Goal: Task Accomplishment & Management: Use online tool/utility

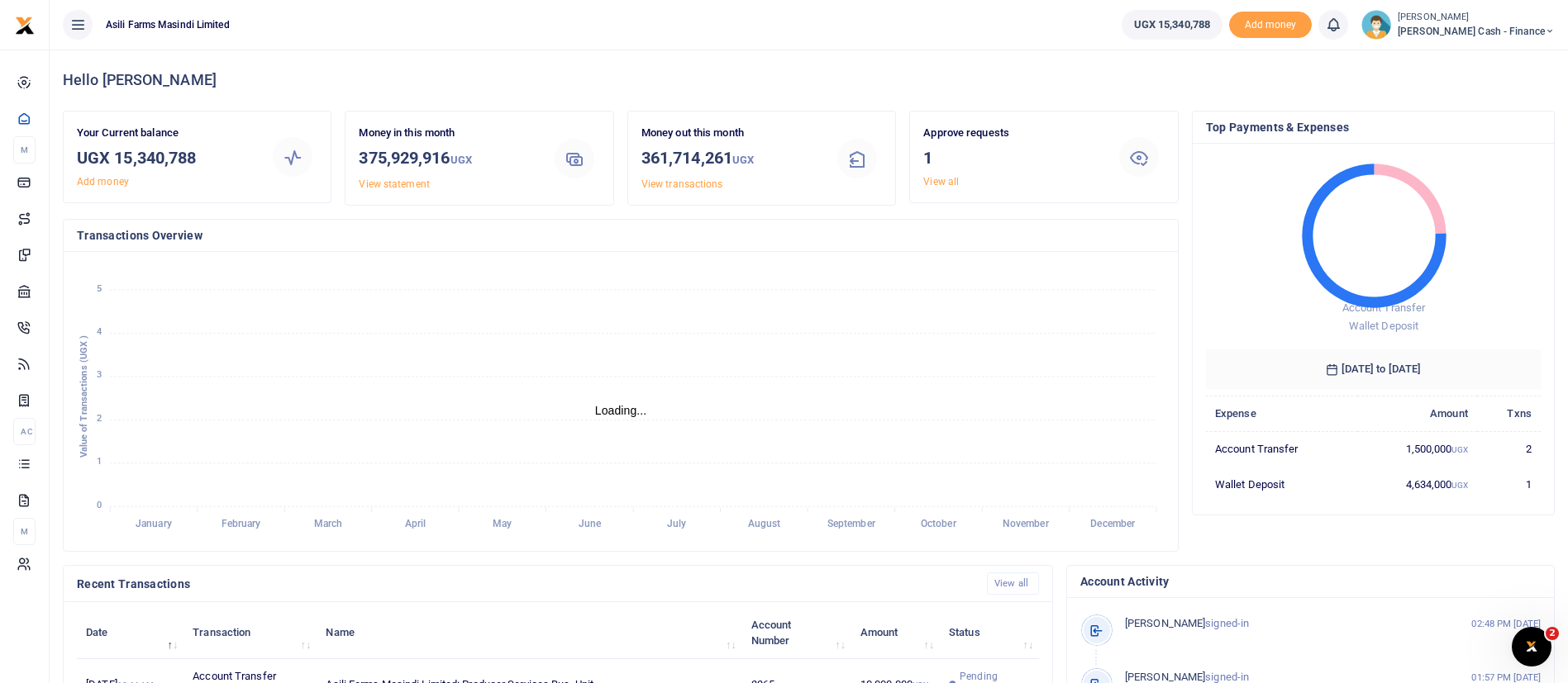
scroll to position [450, 0]
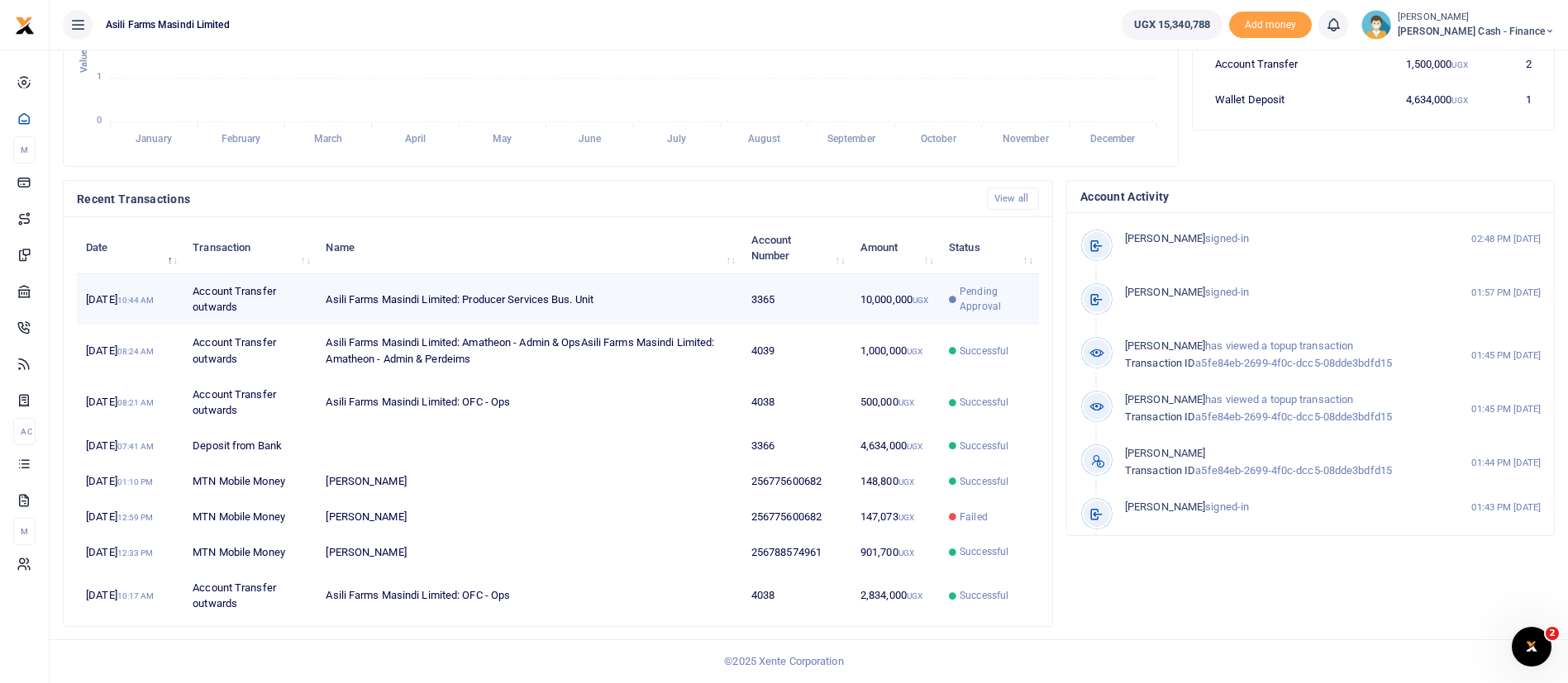
click at [951, 296] on icon at bounding box center [953, 299] width 8 height 8
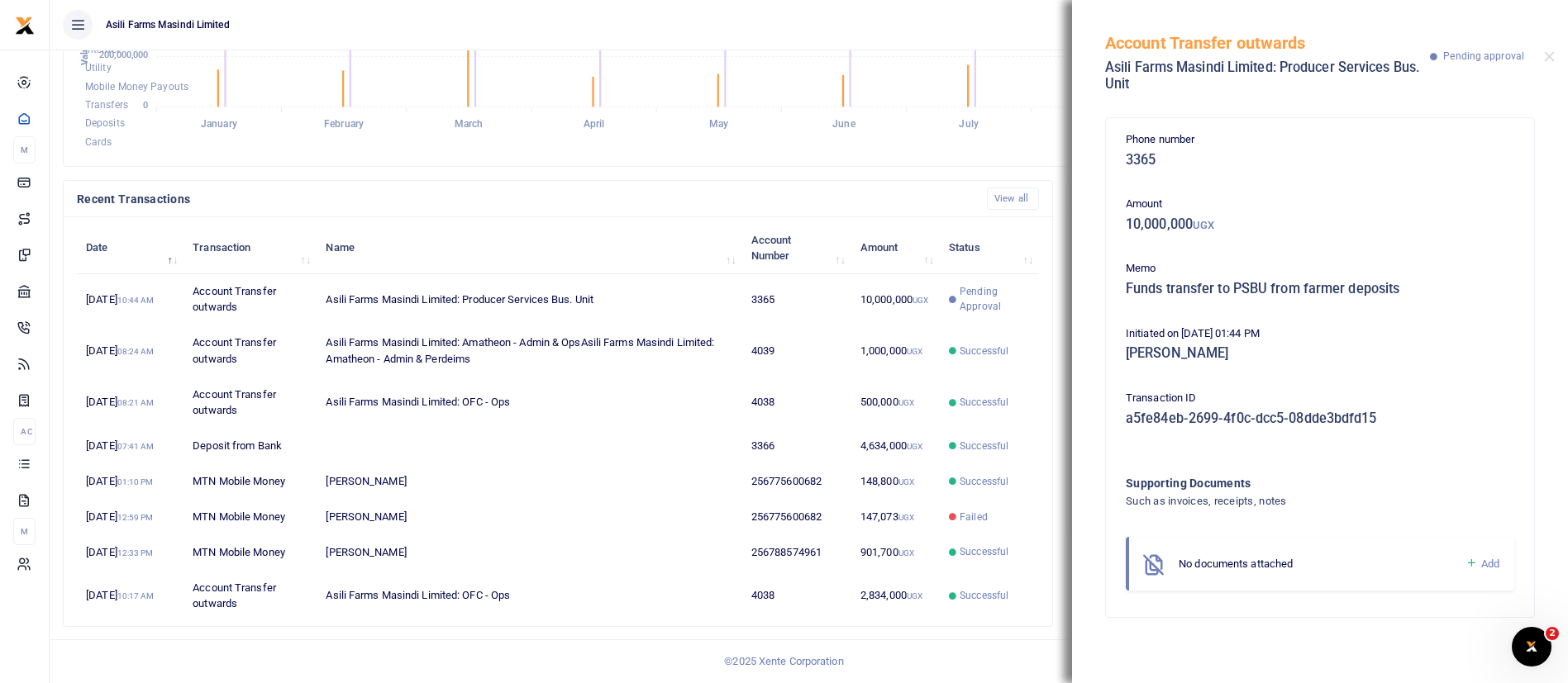
click at [1542, 55] on div "Account Transfer outwards Asili Farms Masindi Limited: Producer Services Bus. U…" at bounding box center [1319, 54] width 496 height 108
click at [1548, 52] on button "Close" at bounding box center [1548, 56] width 11 height 11
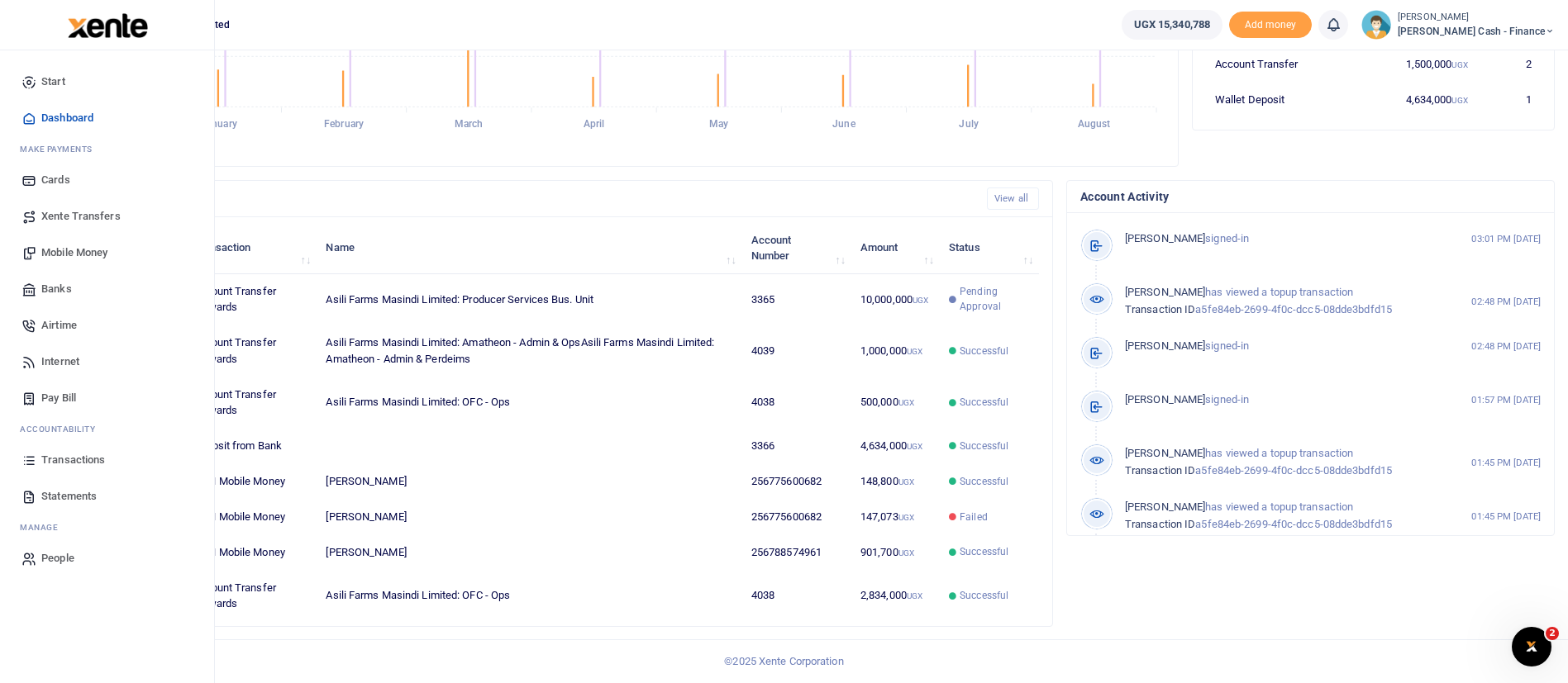
click at [121, 33] on img at bounding box center [108, 26] width 80 height 25
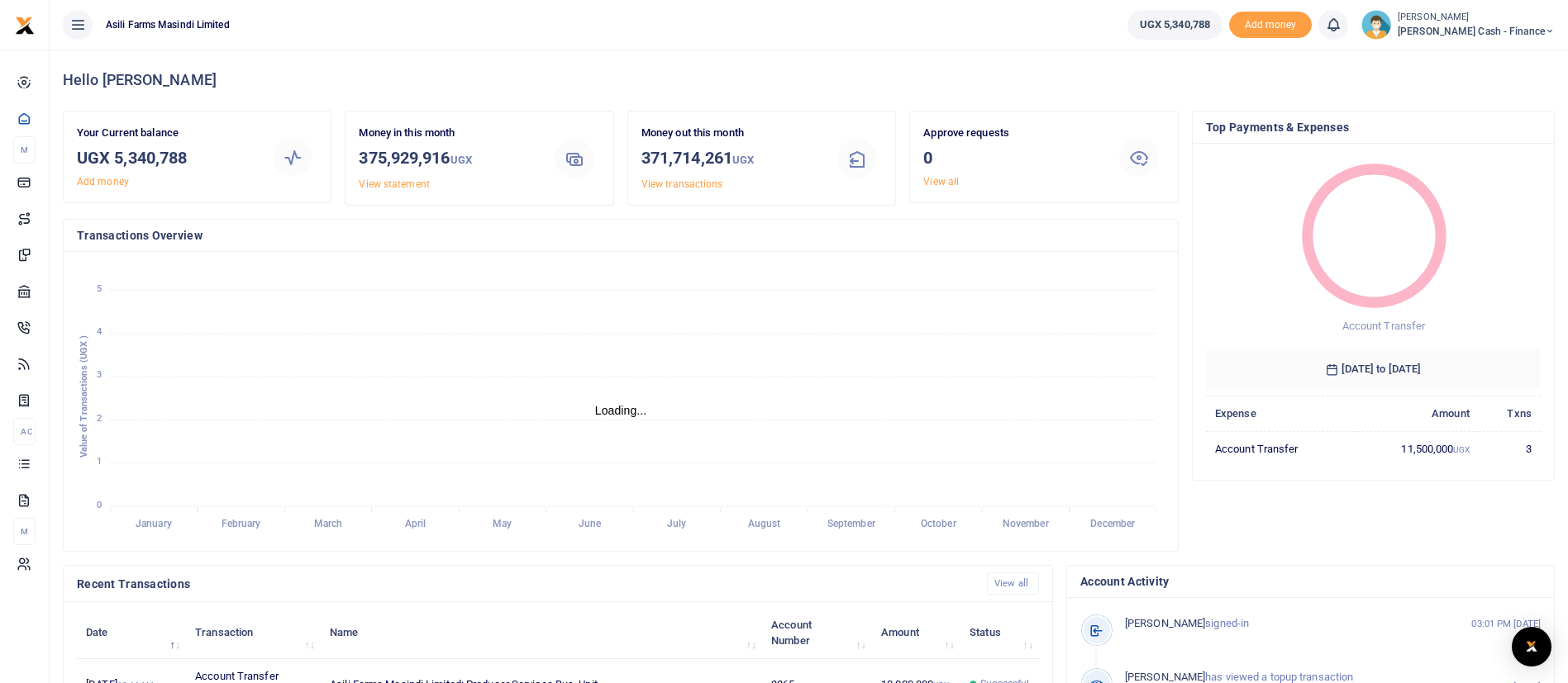
scroll to position [450, 0]
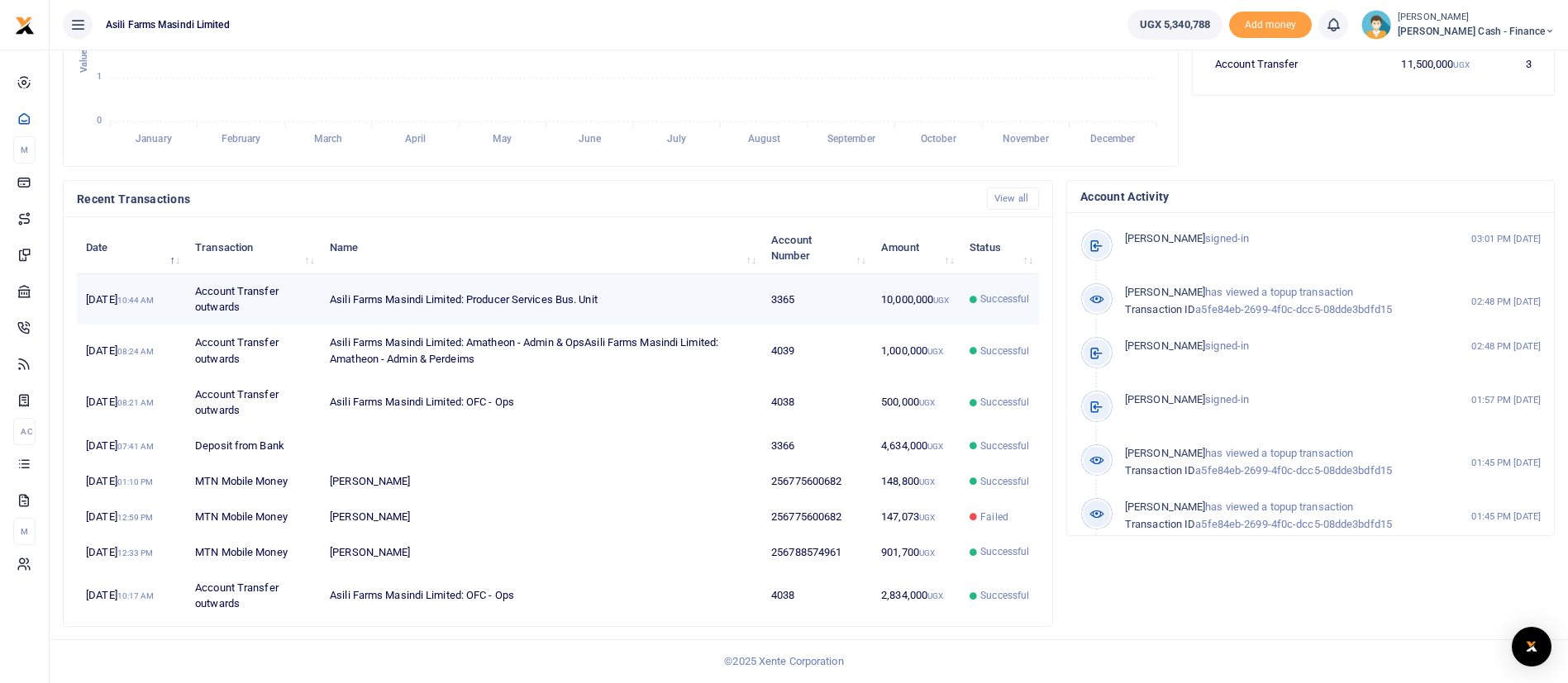
click at [919, 275] on td "10,000,000 UGX" at bounding box center [916, 300] width 88 height 52
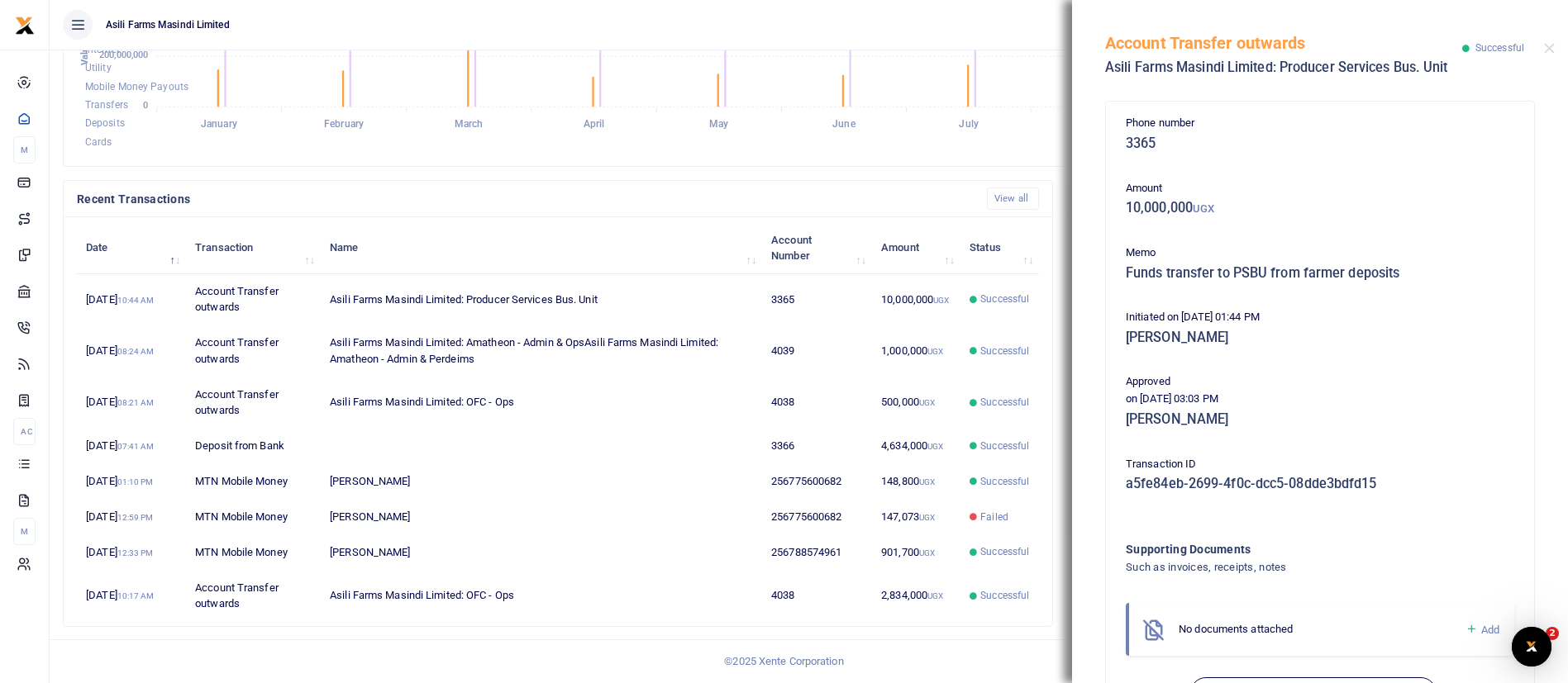
scroll to position [0, 0]
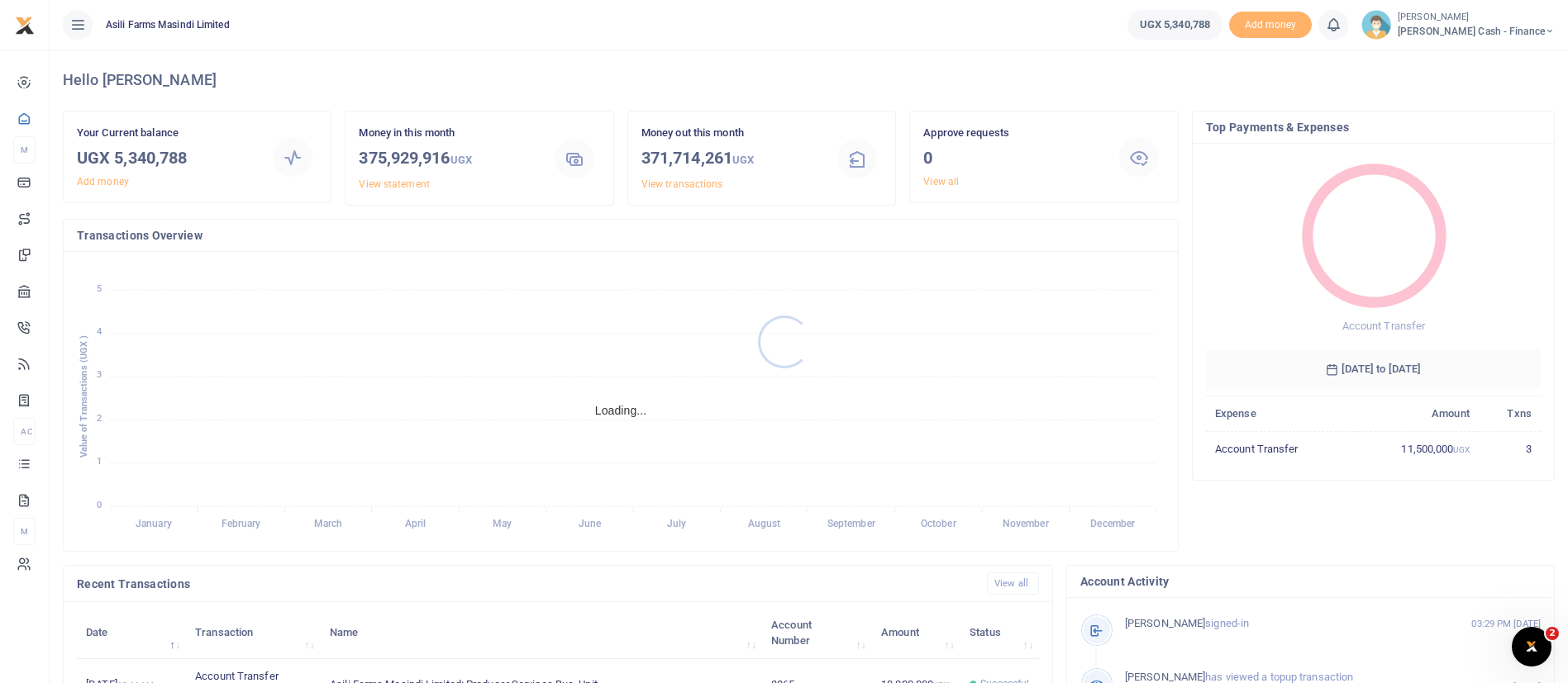
click at [1477, 26] on div at bounding box center [784, 342] width 1568 height 683
click at [1477, 26] on span "Petty Cash - Finance" at bounding box center [1476, 32] width 157 height 15
click at [1473, 63] on link "Switch accounts" at bounding box center [1436, 60] width 130 height 23
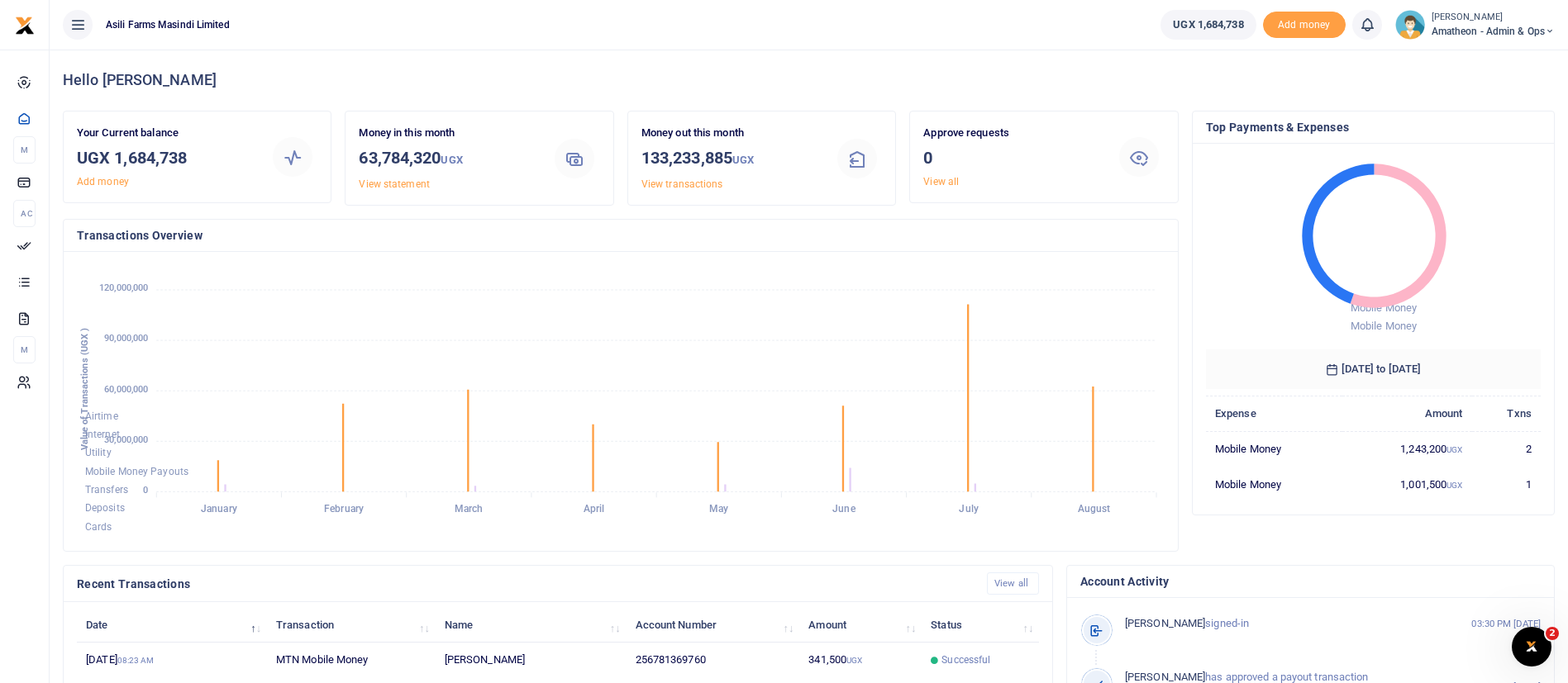
click at [1514, 21] on small "[PERSON_NAME]" at bounding box center [1492, 17] width 123 height 14
click at [1496, 52] on link "Switch accounts" at bounding box center [1491, 60] width 130 height 23
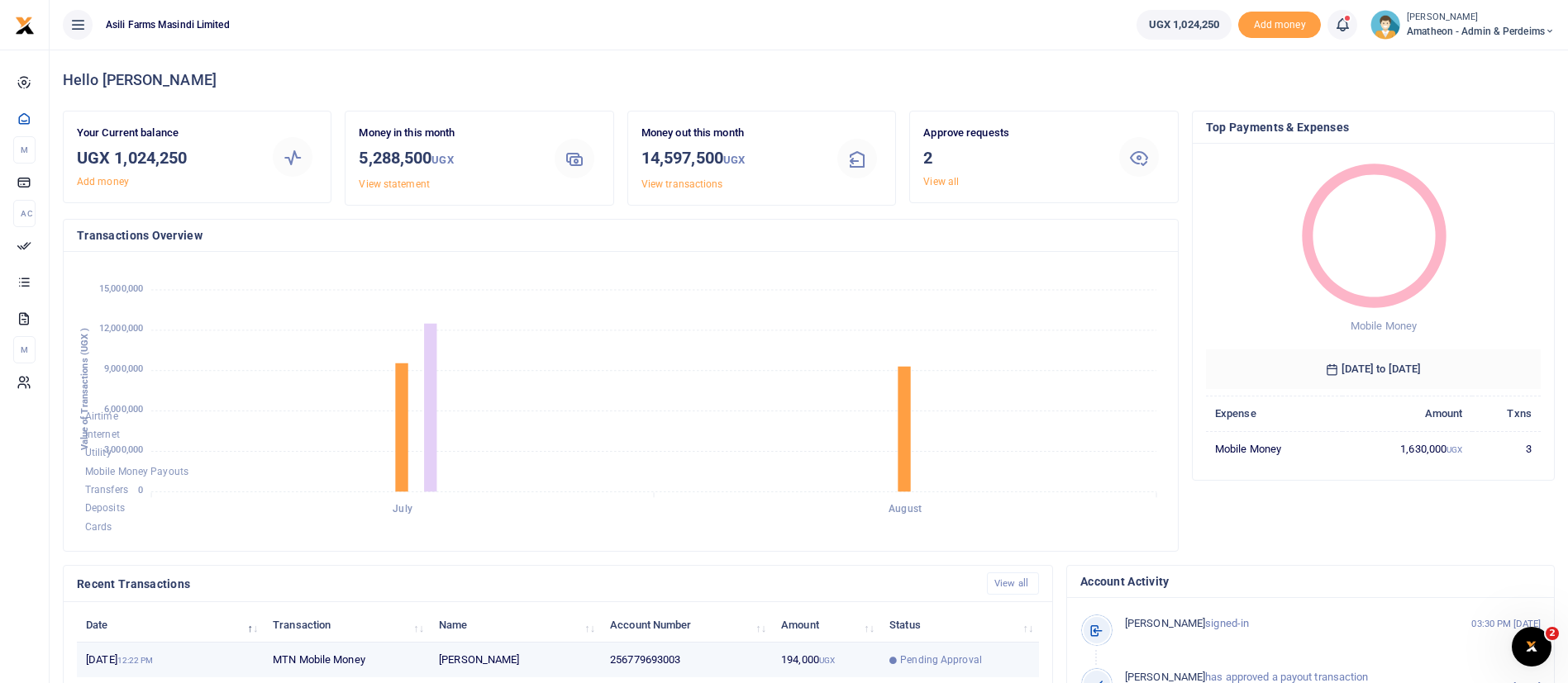
click at [926, 657] on span "Pending Approval" at bounding box center [941, 660] width 82 height 15
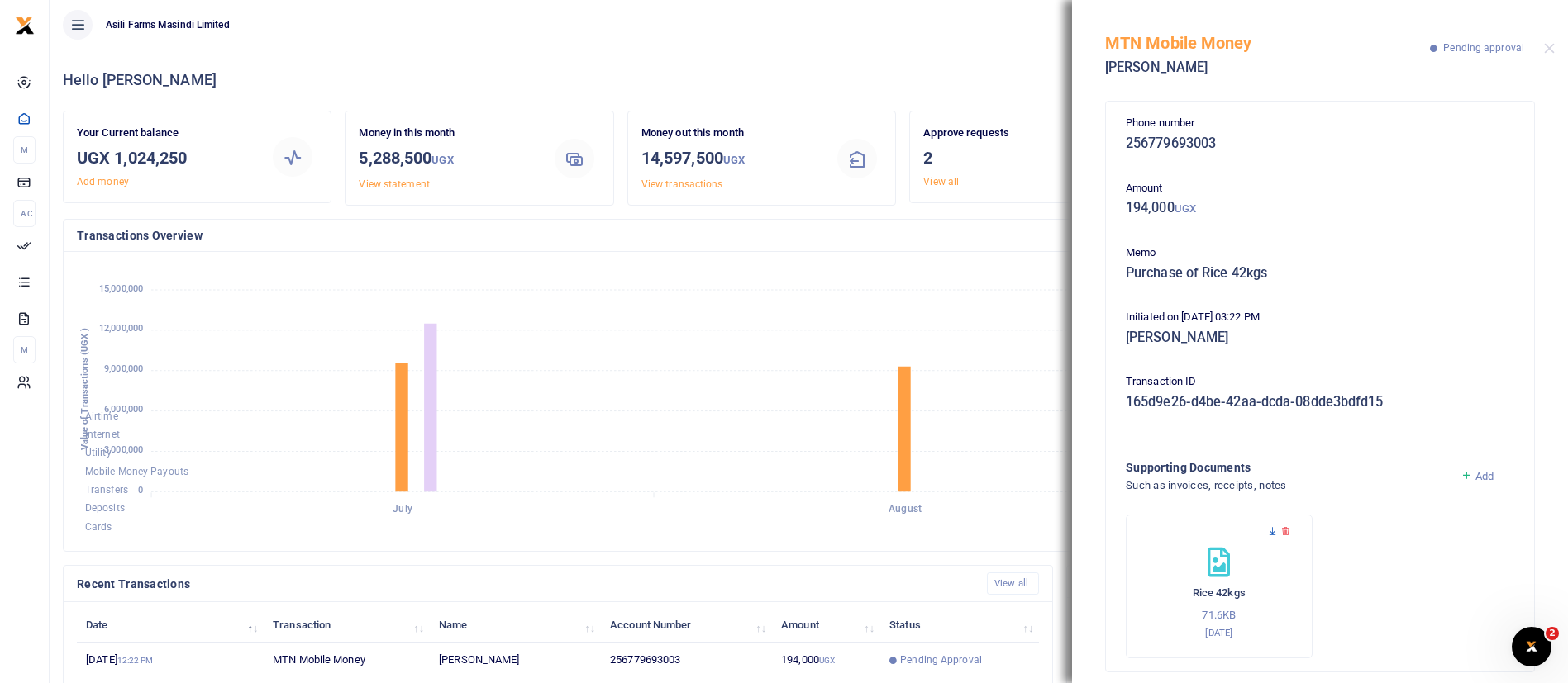
click at [1272, 536] on icon at bounding box center [1271, 531] width 11 height 11
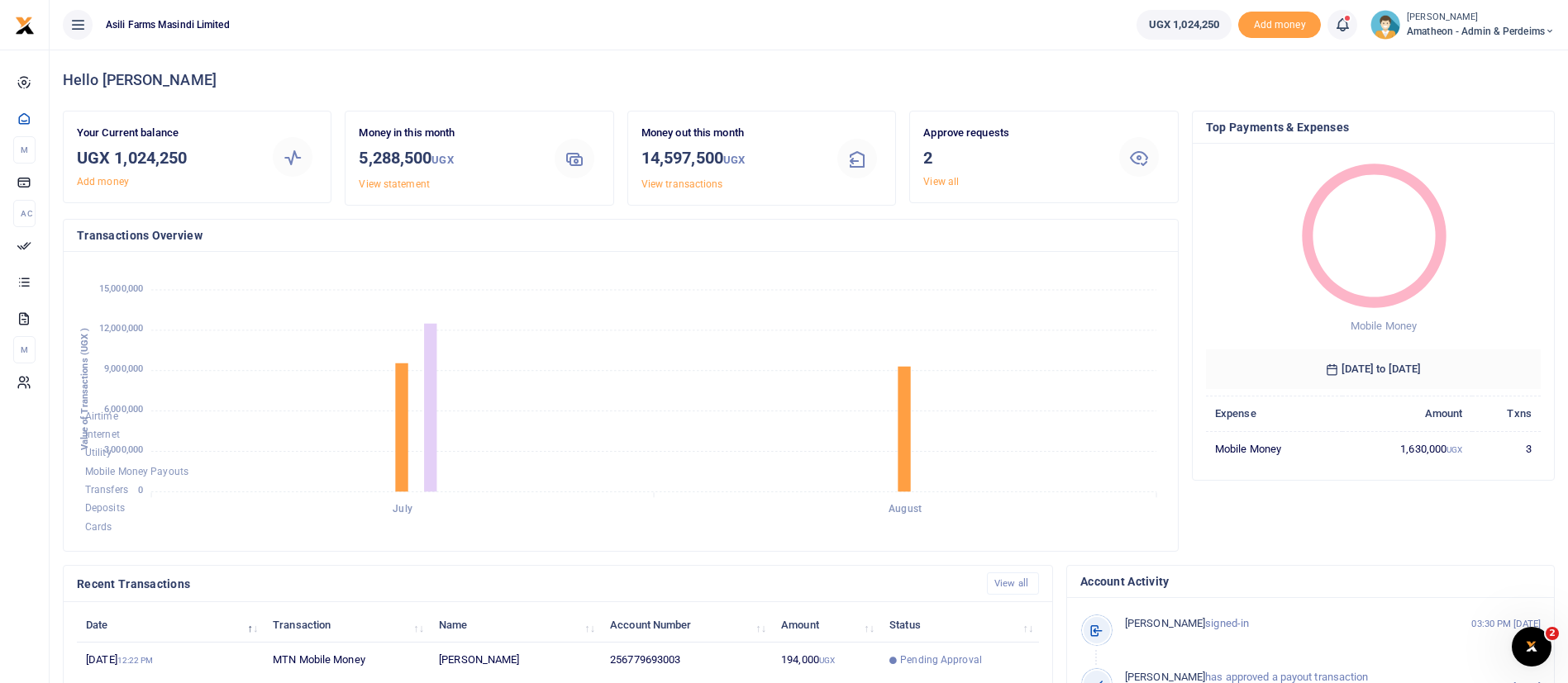
click at [950, 656] on span "Pending Approval" at bounding box center [941, 660] width 82 height 15
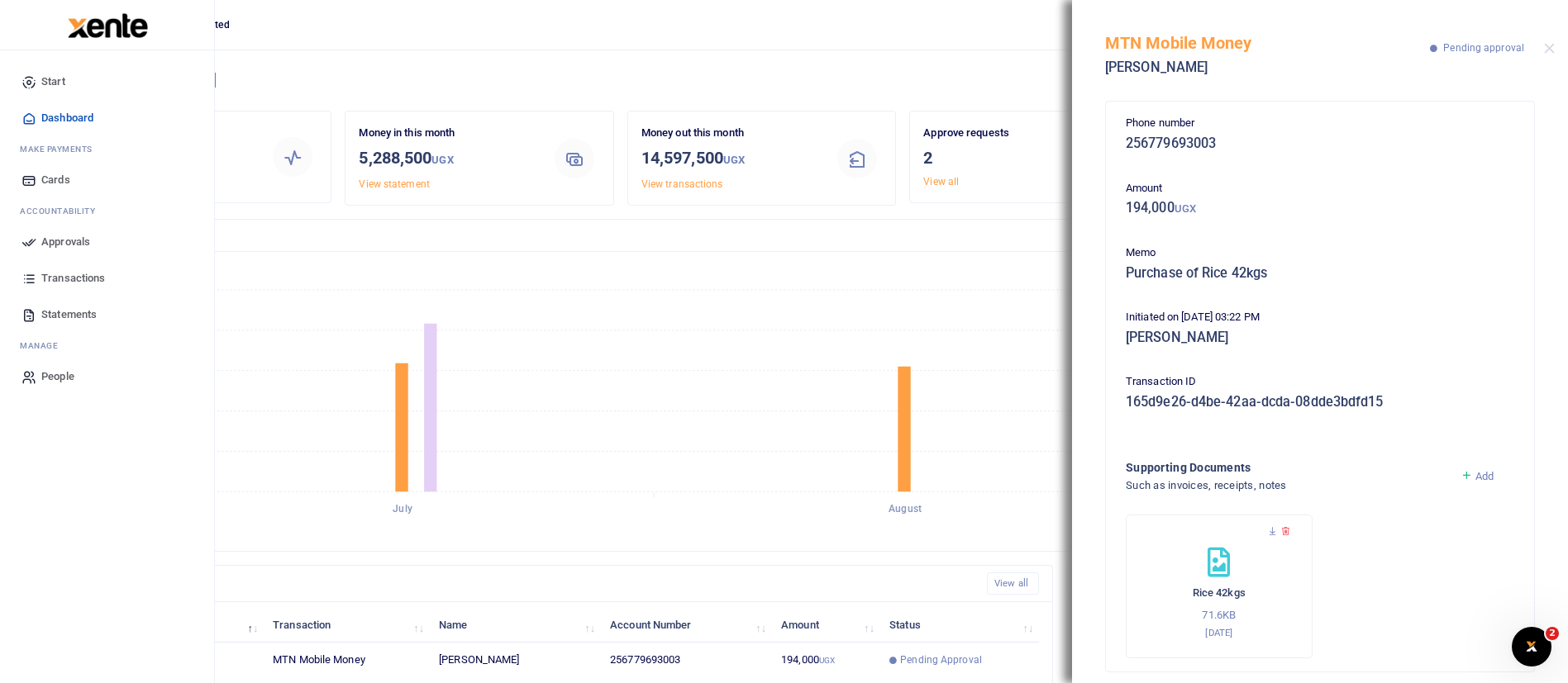
click at [74, 235] on span "Approvals" at bounding box center [65, 241] width 49 height 16
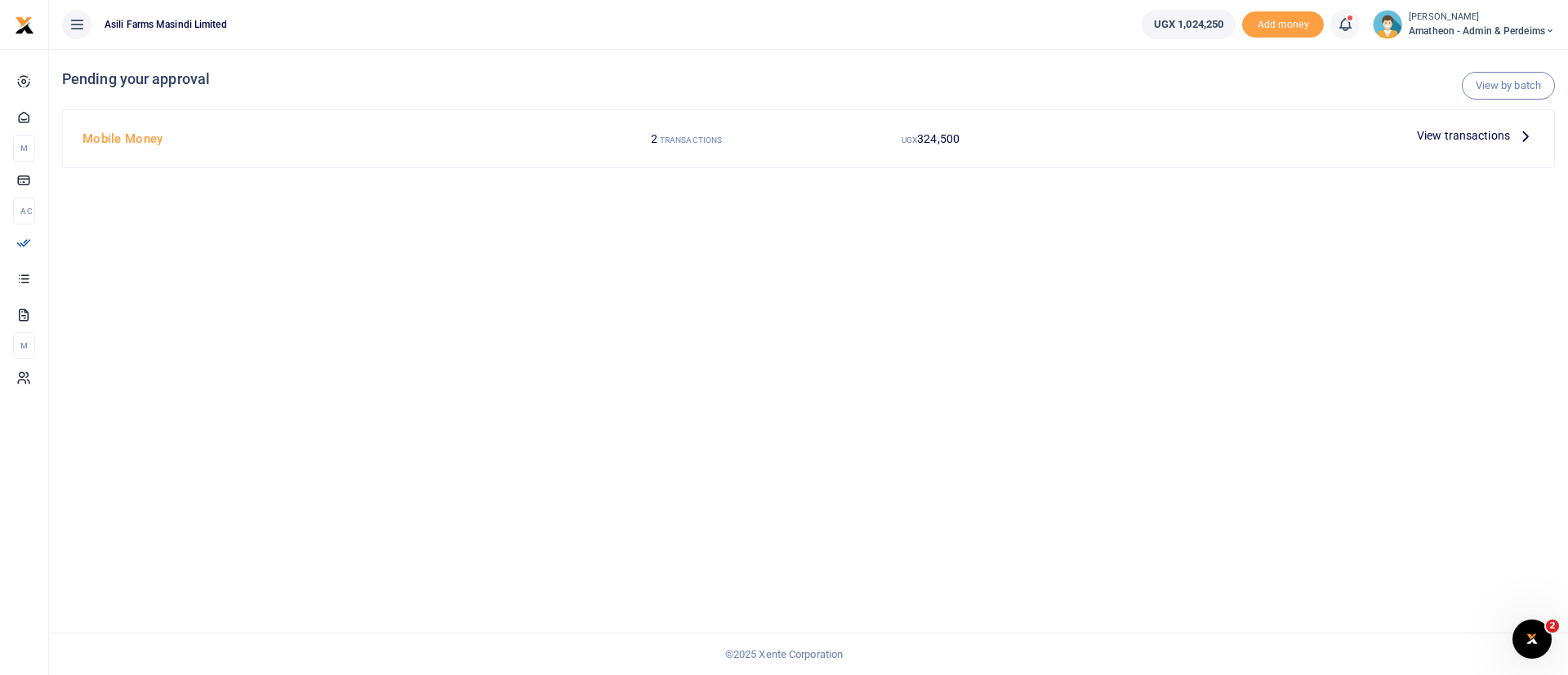
click at [1458, 138] on span "View transactions" at bounding box center [1464, 135] width 93 height 18
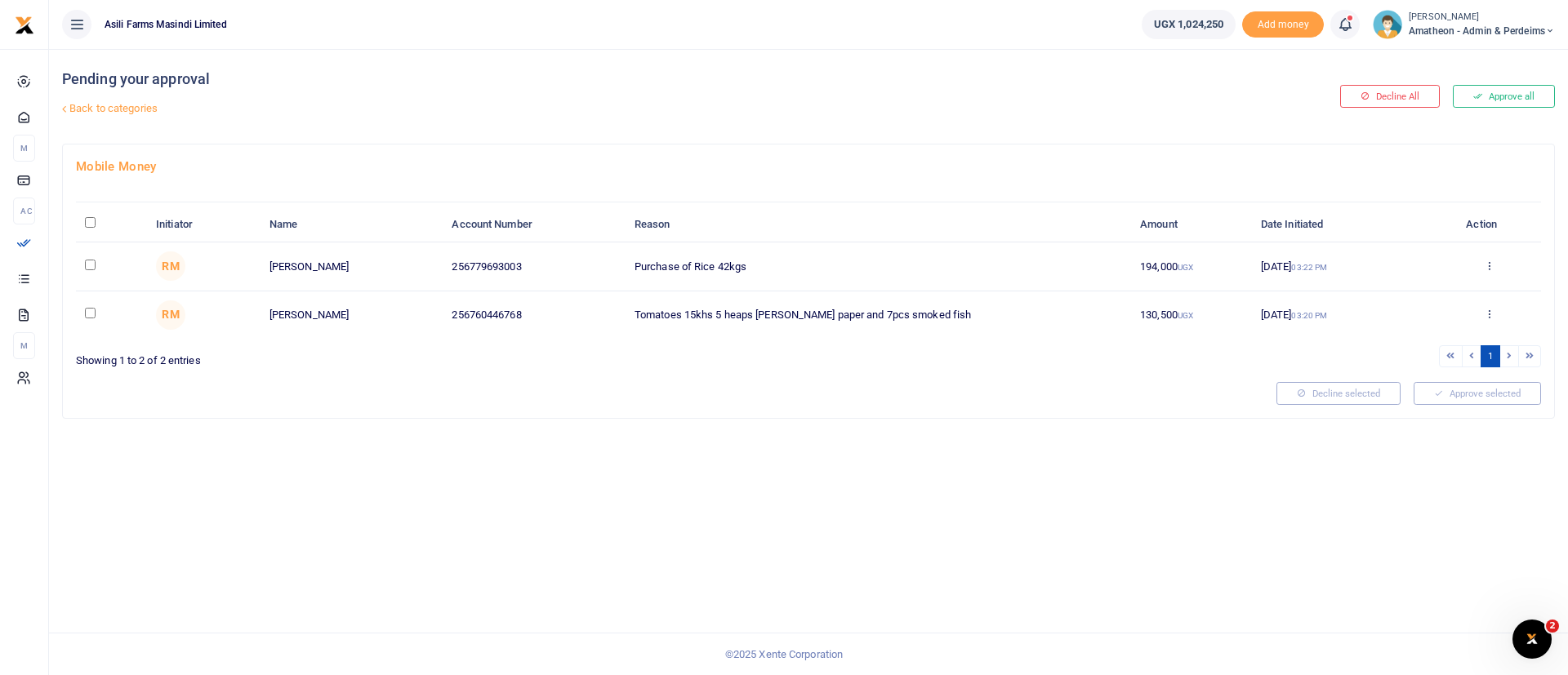
click at [93, 223] on input "\a \a : activate to sort column descending" at bounding box center [90, 222] width 10 height 10
checkbox input "true"
click at [1472, 396] on button "Approve selected (2)" at bounding box center [1472, 393] width 139 height 23
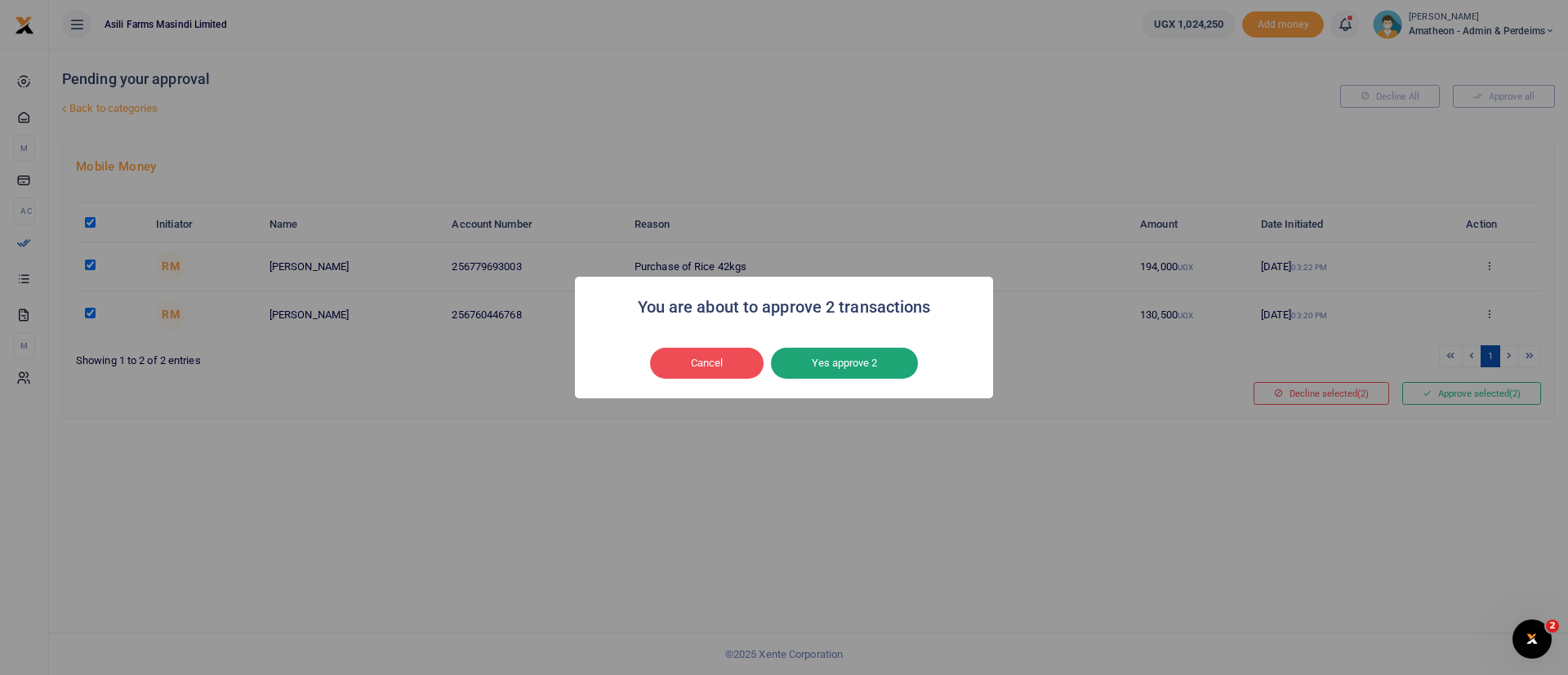
click at [866, 365] on button "Yes approve 2" at bounding box center [844, 363] width 147 height 31
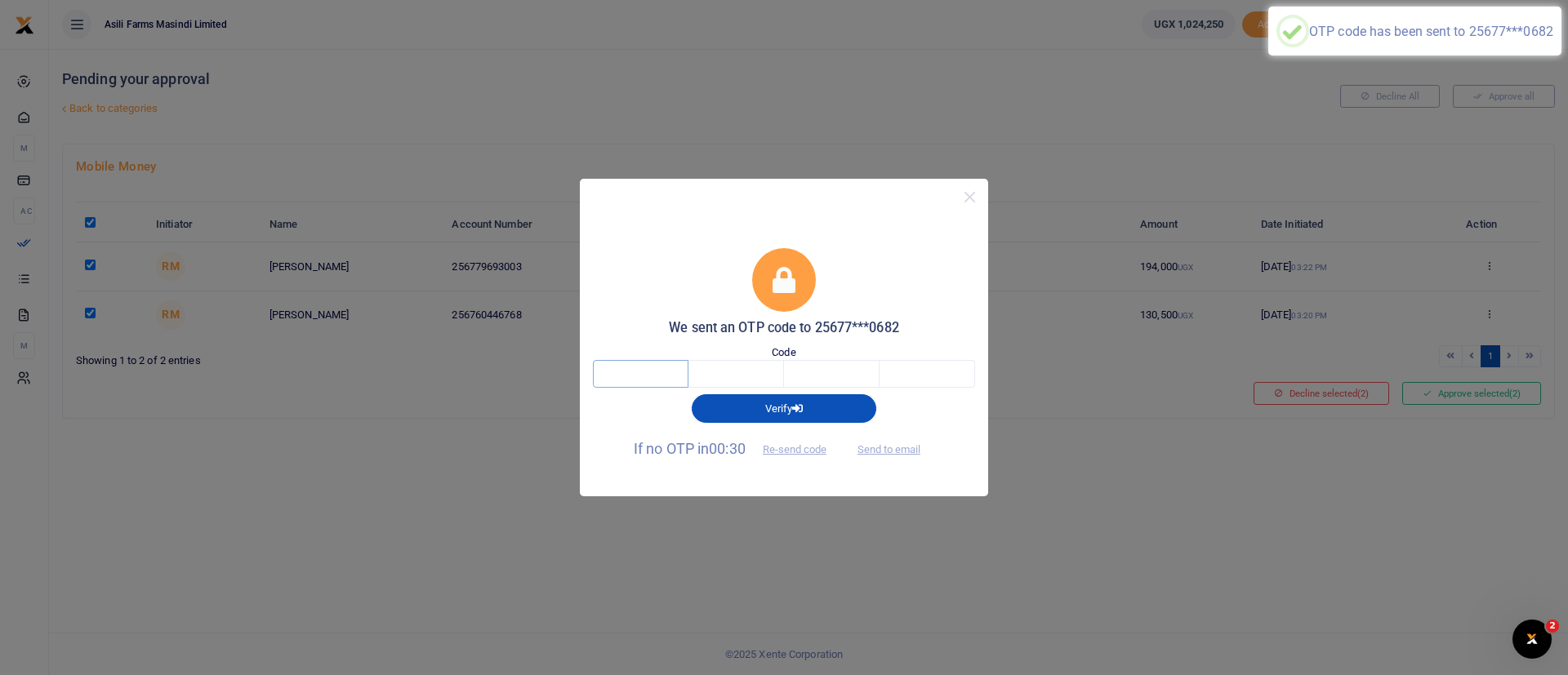
click at [664, 372] on input "text" at bounding box center [640, 373] width 96 height 27
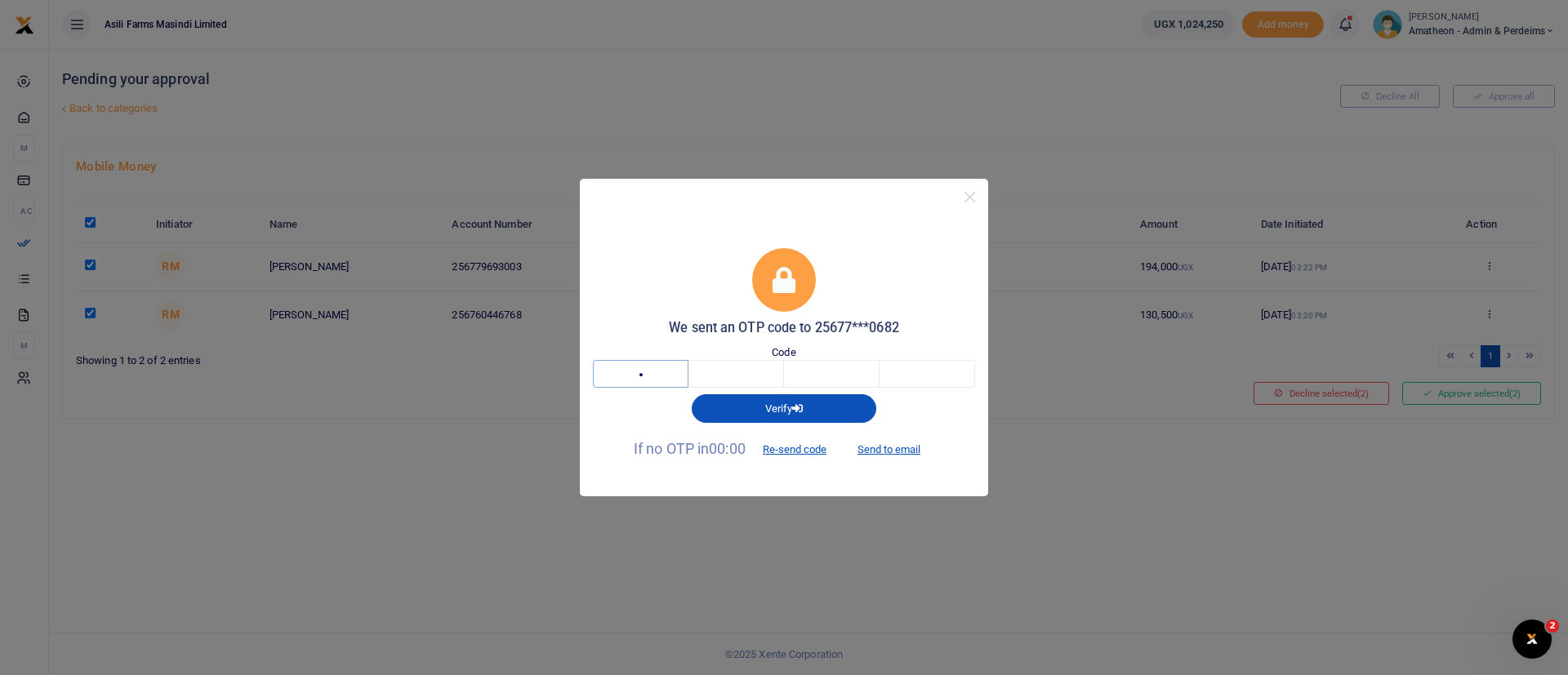
type input "9"
type input "0"
type input "8"
type input "9"
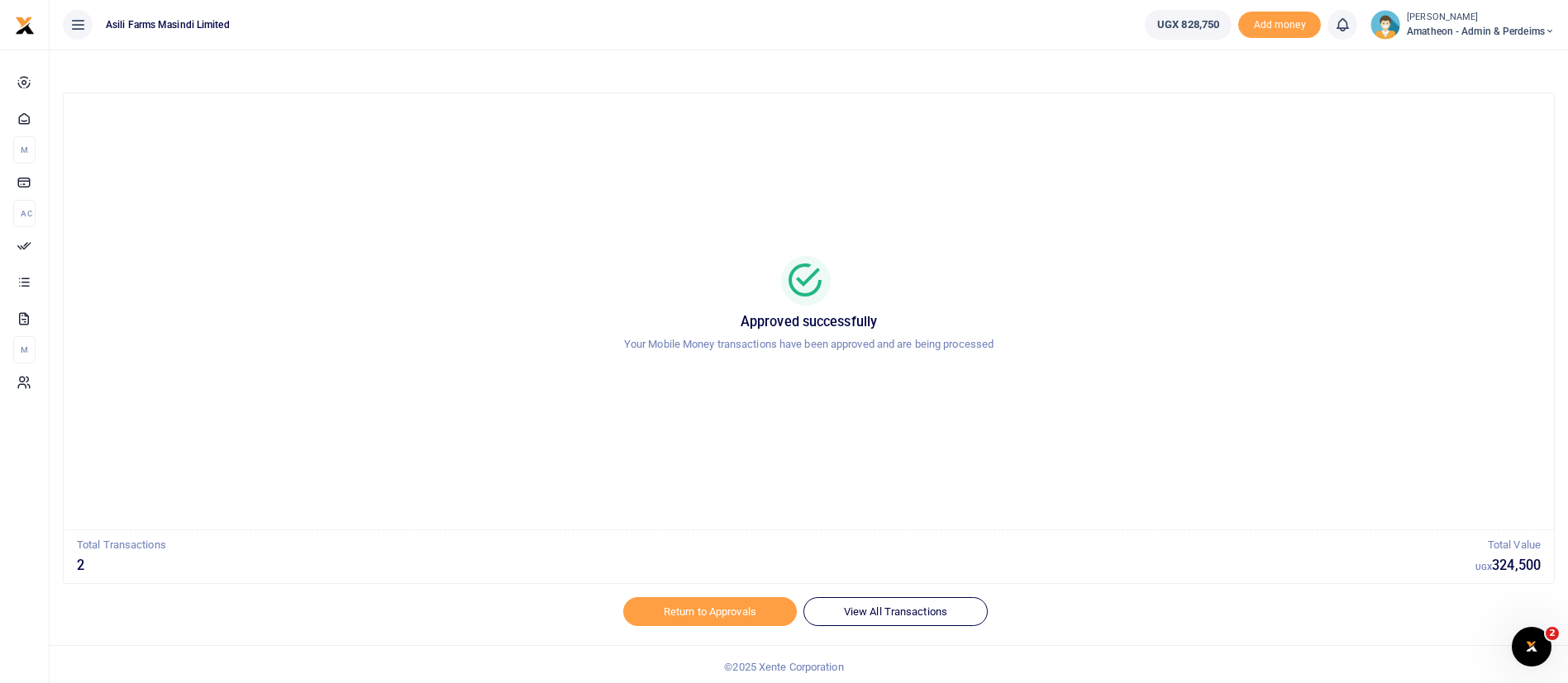
scroll to position [6, 0]
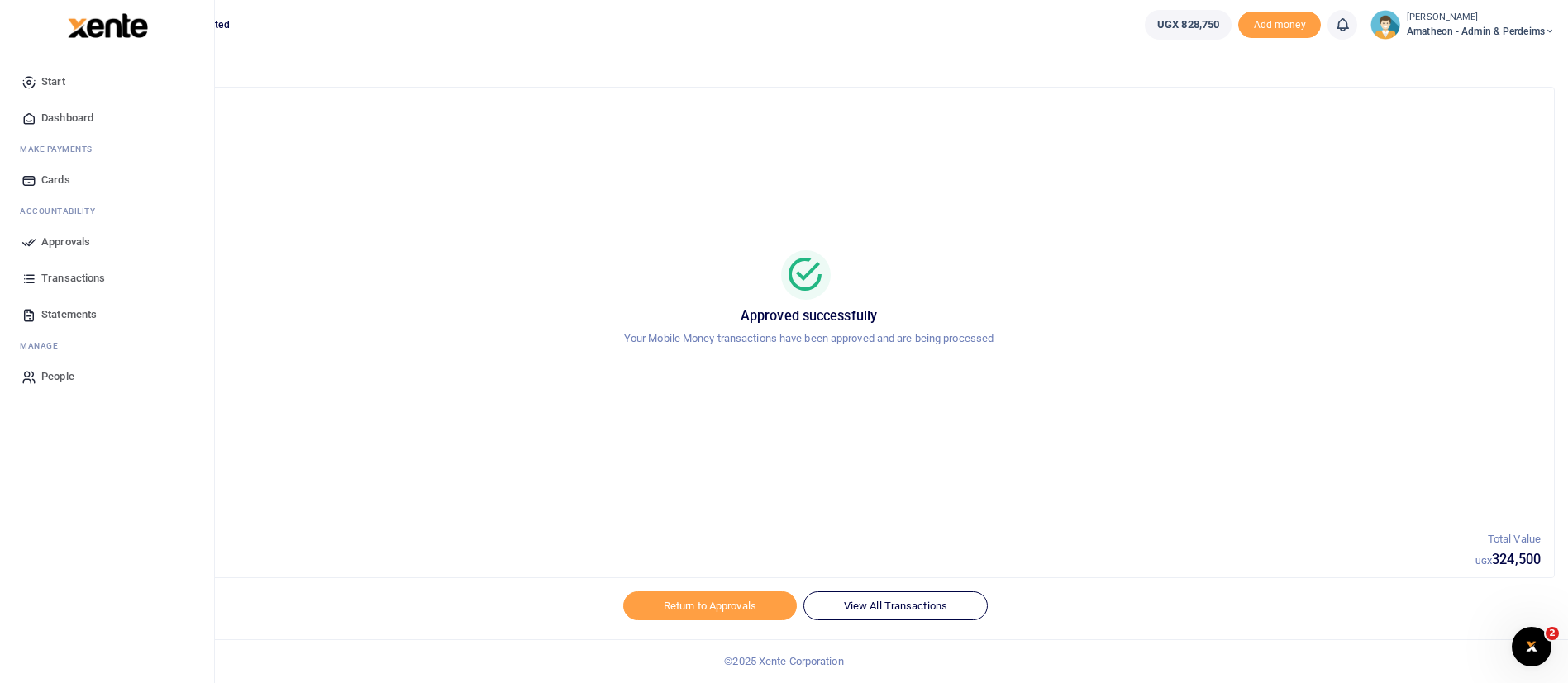
click at [86, 23] on img at bounding box center [108, 26] width 80 height 25
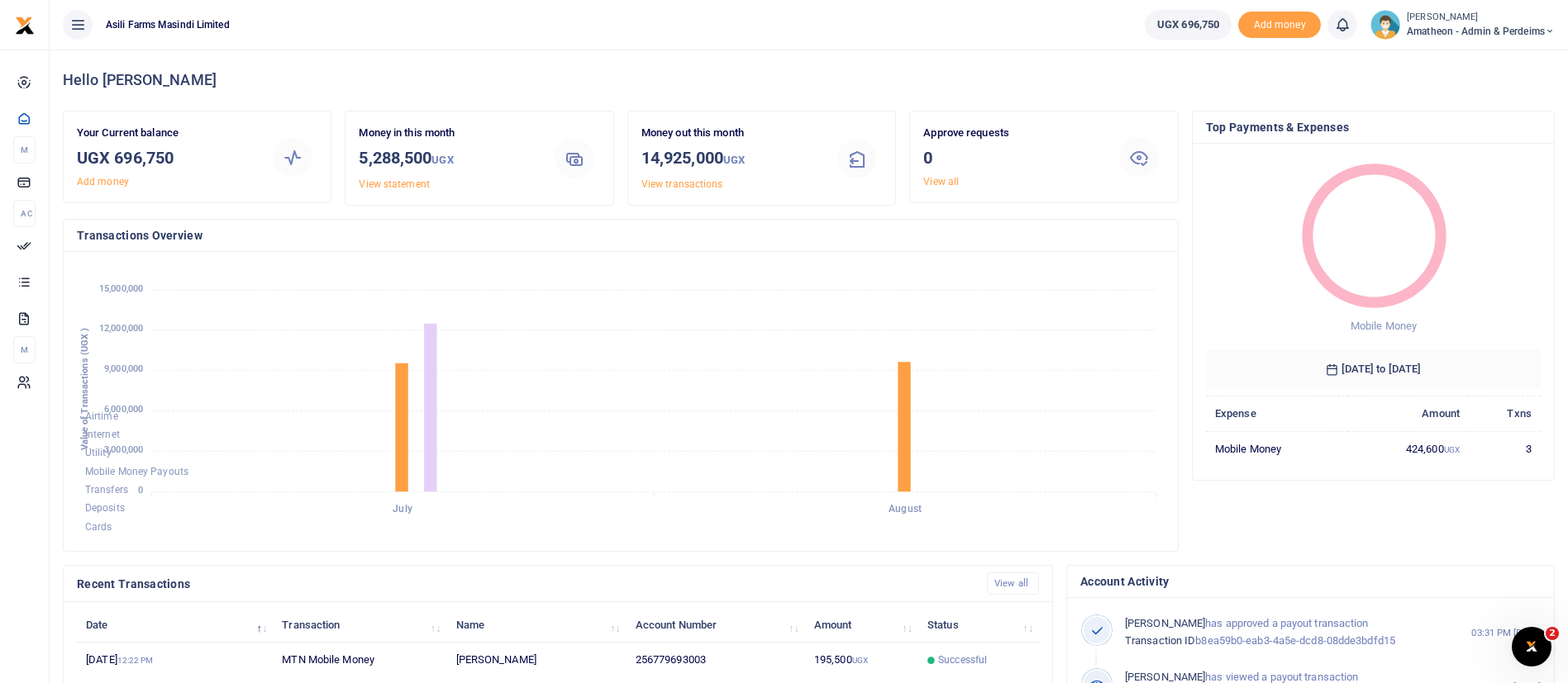
scroll to position [304, 0]
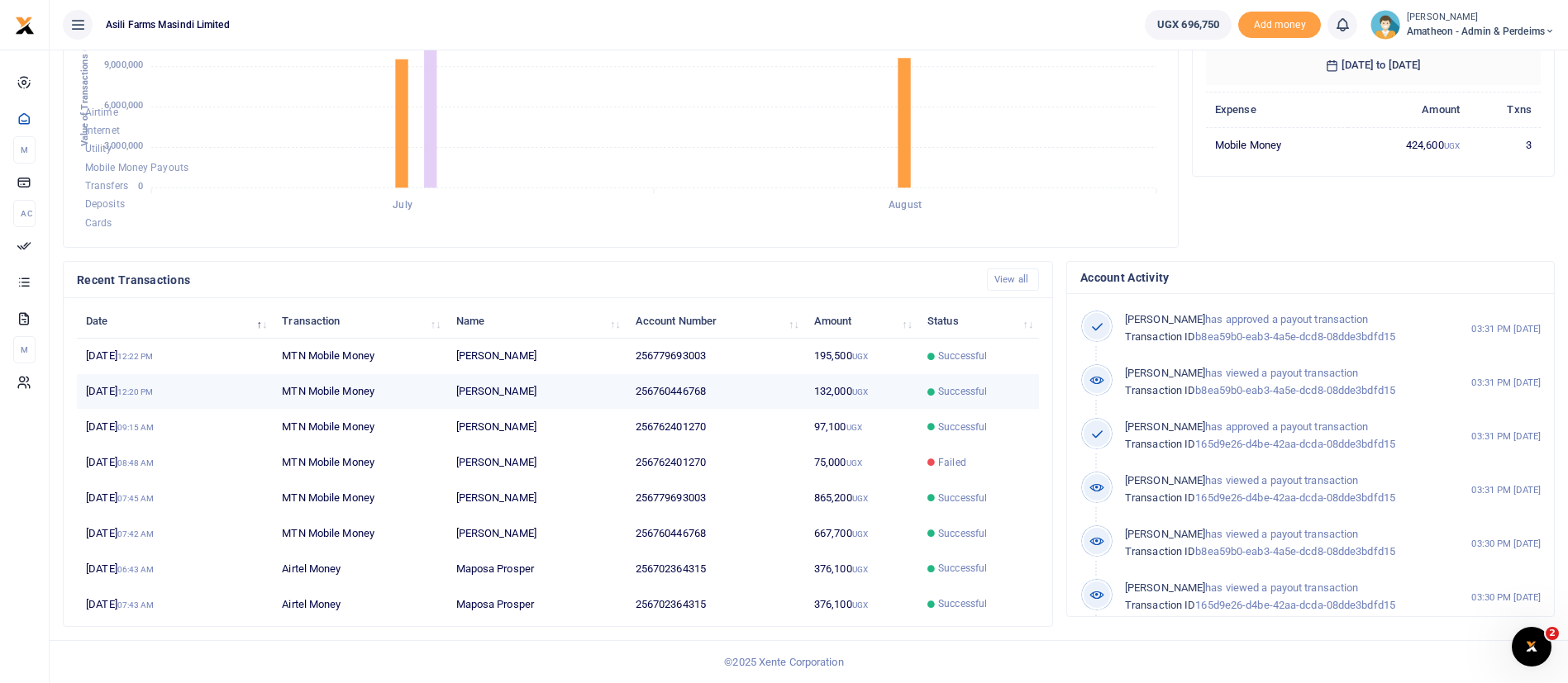
click at [958, 404] on td "Successful" at bounding box center [979, 391] width 121 height 35
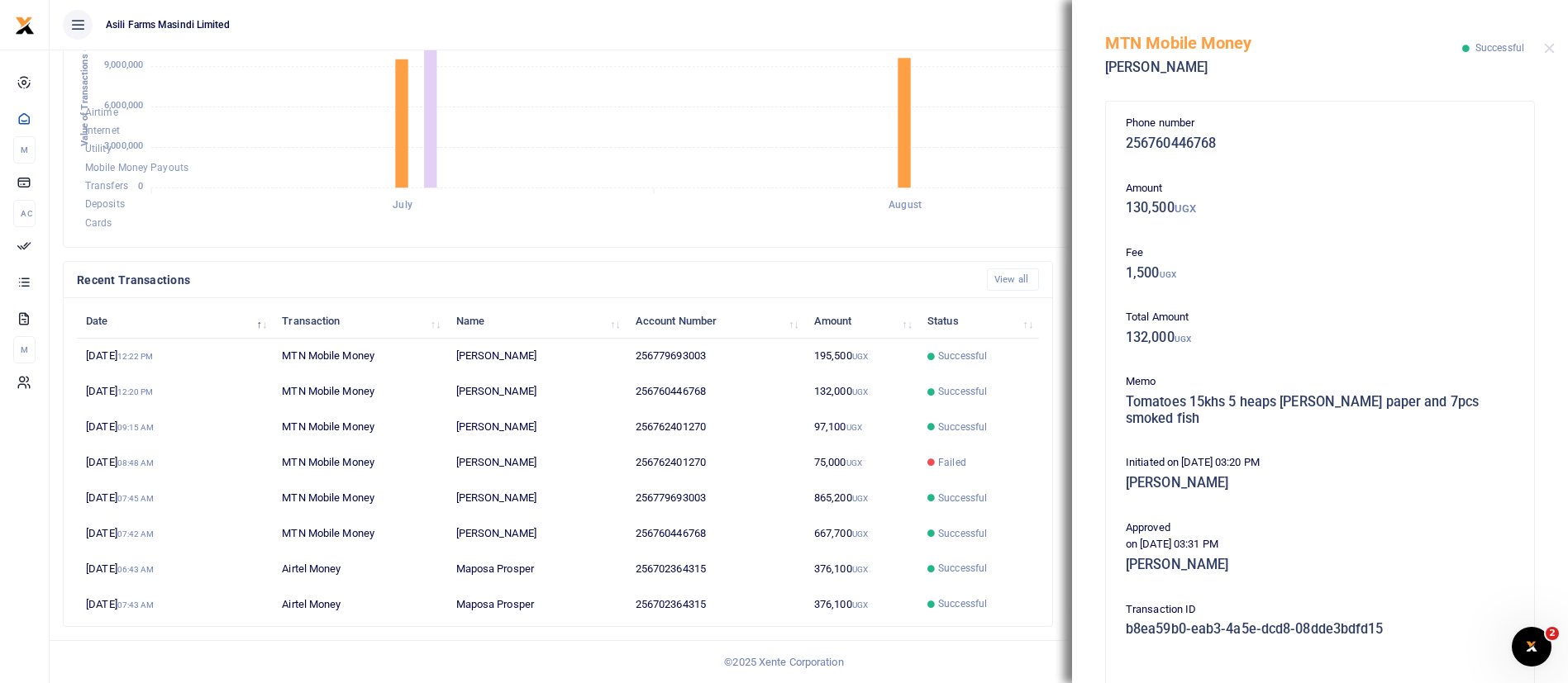
scroll to position [282, 0]
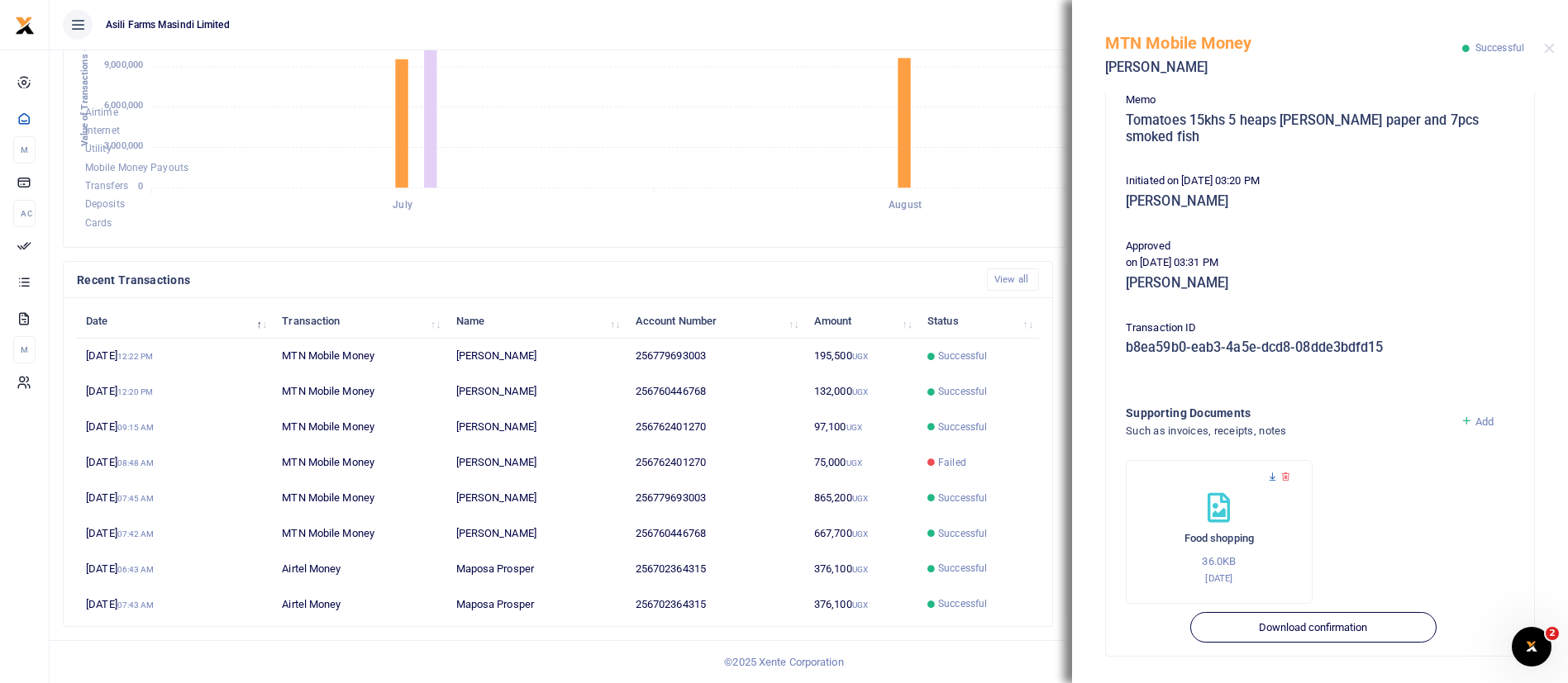
click at [1272, 481] on icon at bounding box center [1271, 476] width 11 height 11
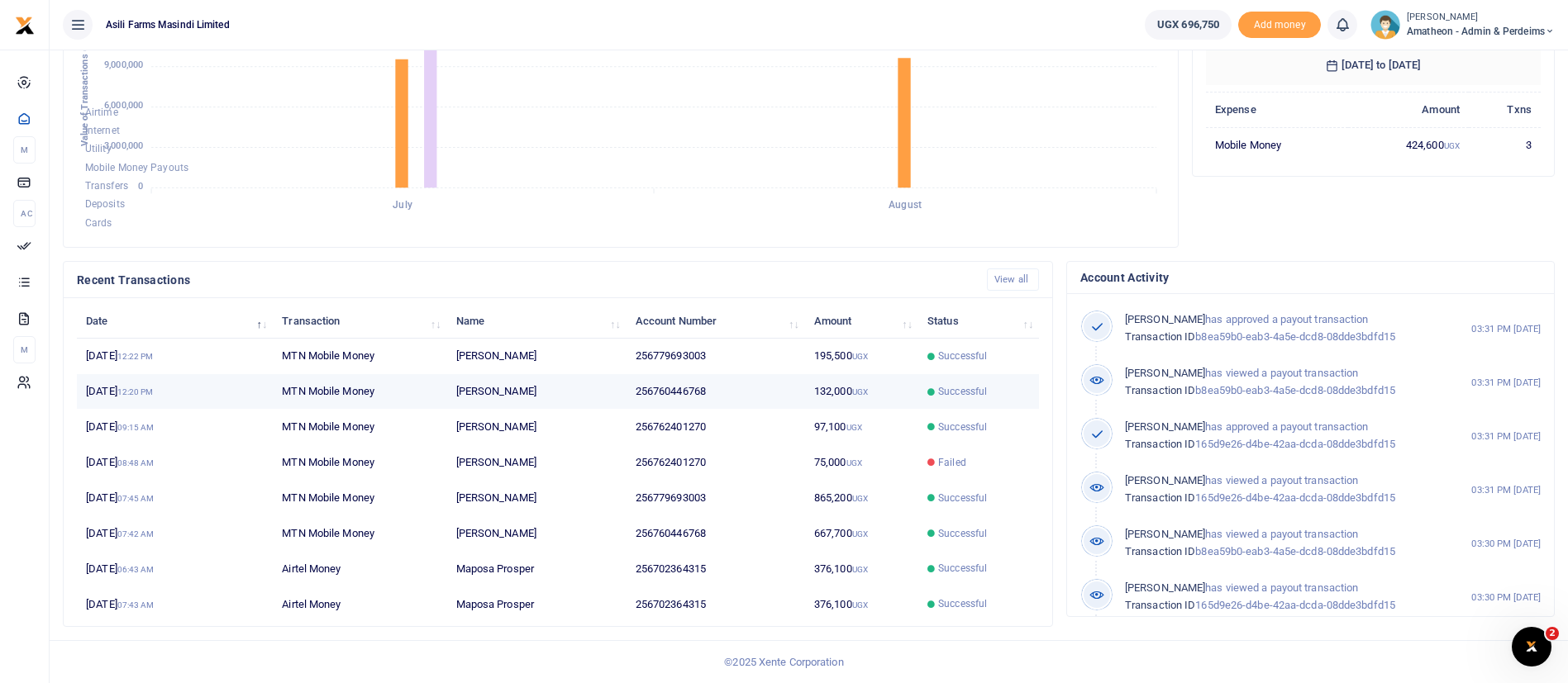
click at [937, 396] on span "Successful" at bounding box center [978, 392] width 102 height 15
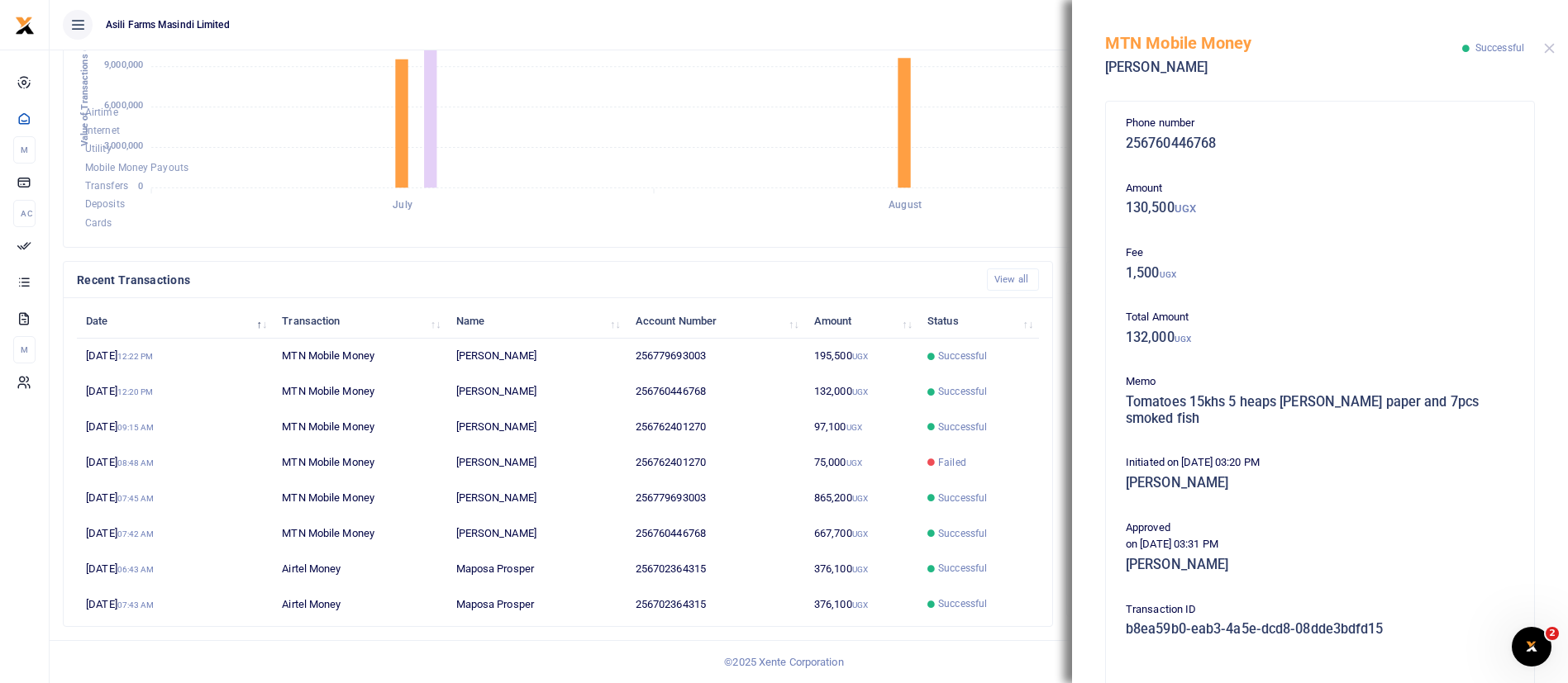
drag, startPoint x: 1553, startPoint y: 56, endPoint x: 1552, endPoint y: 46, distance: 10.0
click at [1552, 46] on div "MTN Mobile Money Oliver Akuroto Successful" at bounding box center [1319, 46] width 496 height 92
click at [1552, 46] on button "Close" at bounding box center [1548, 48] width 11 height 11
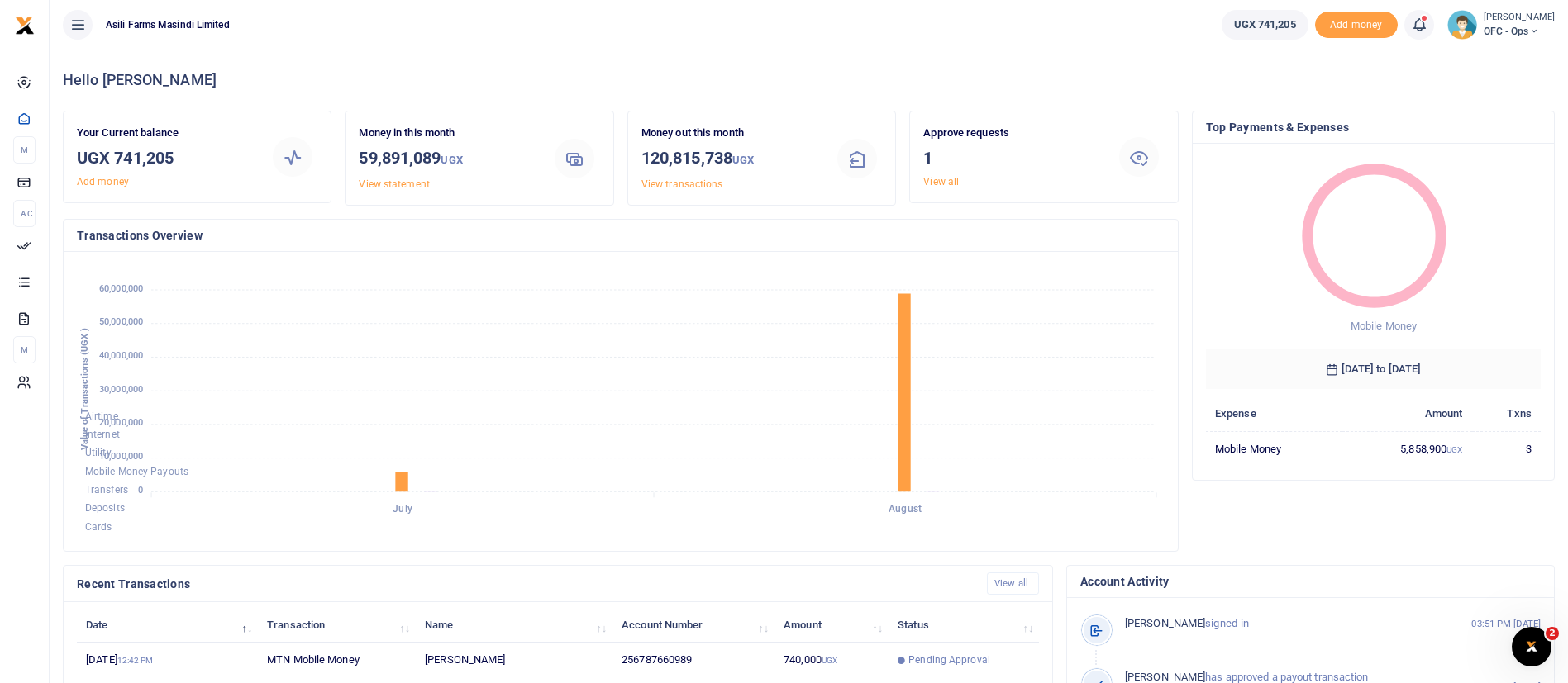
scroll to position [304, 0]
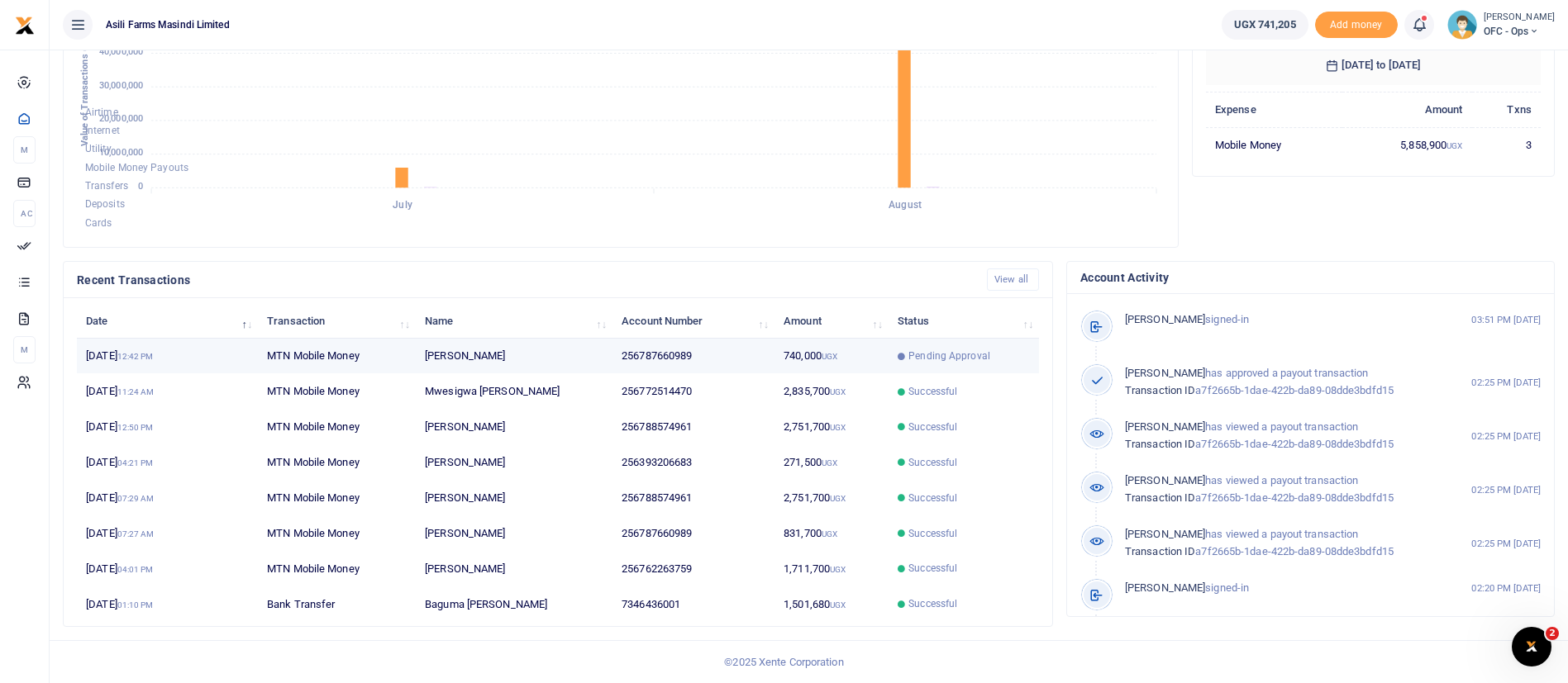
click at [134, 362] on td "[DATE] 12:42 PM" at bounding box center [166, 356] width 181 height 35
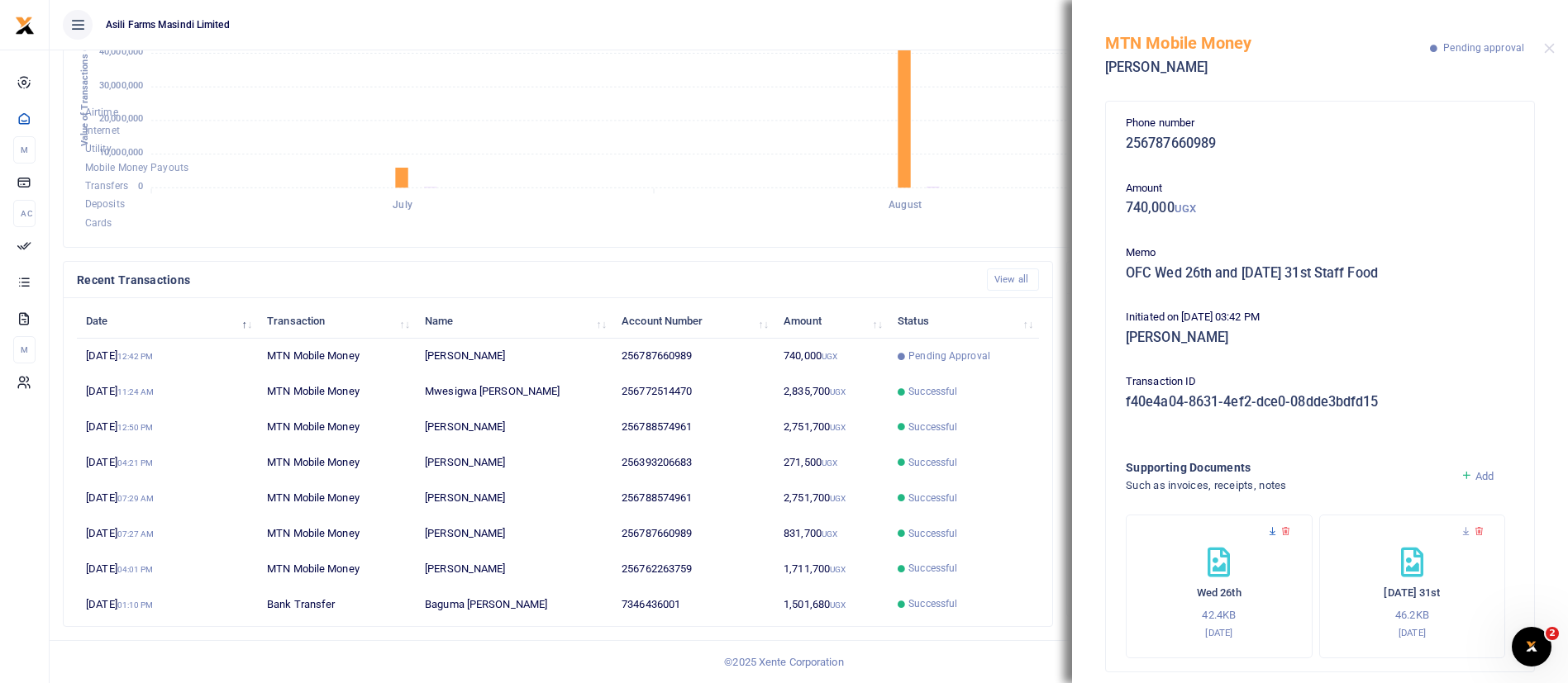
click at [1270, 533] on icon at bounding box center [1271, 531] width 11 height 11
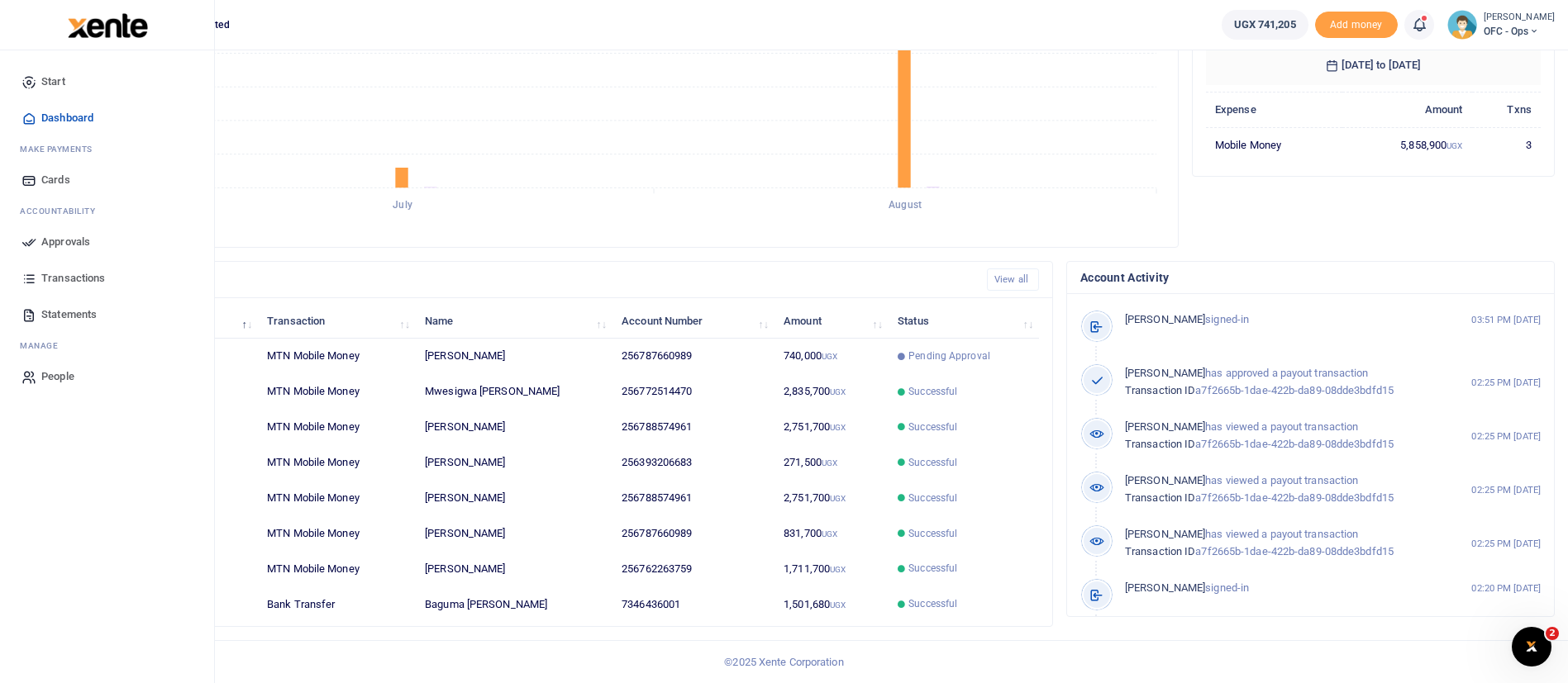
click at [49, 239] on span "Approvals" at bounding box center [65, 241] width 49 height 16
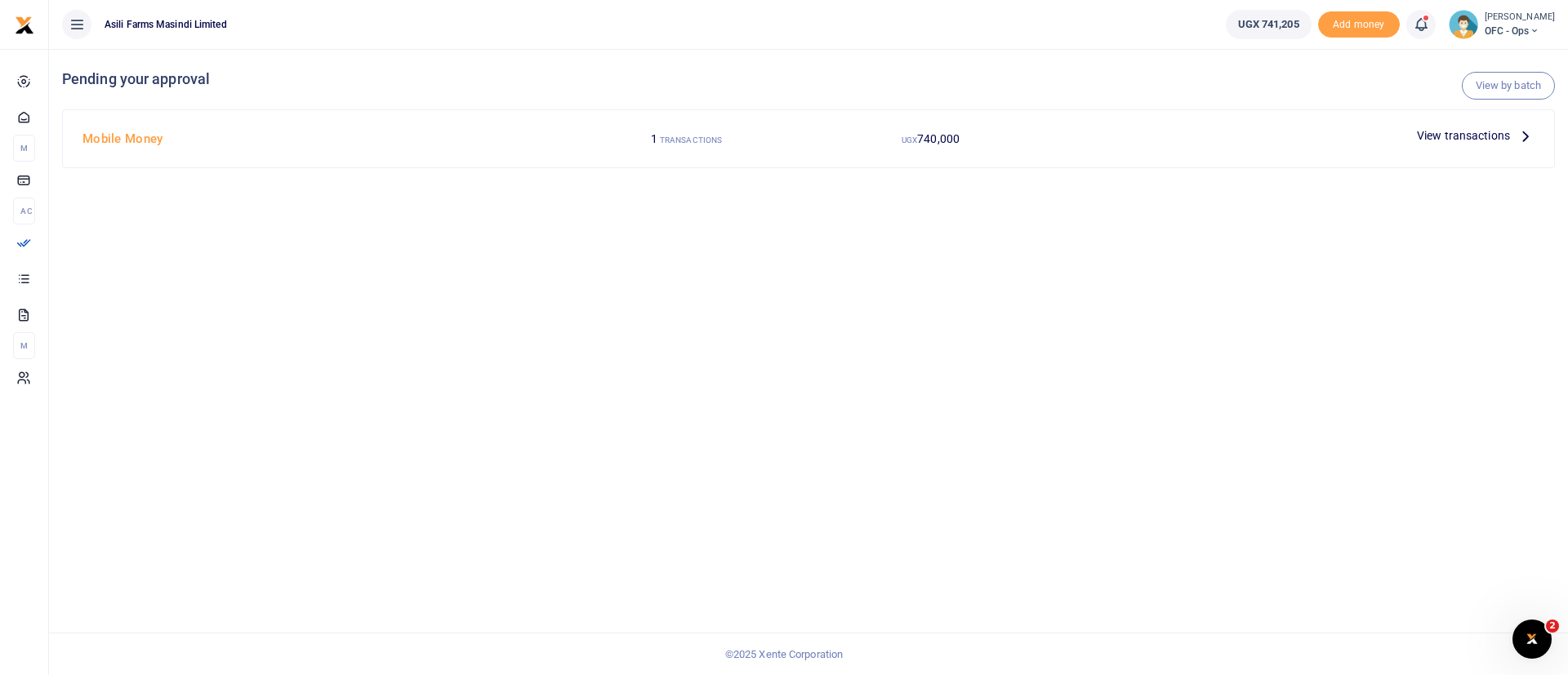
click at [1467, 136] on span "View transactions" at bounding box center [1464, 135] width 93 height 18
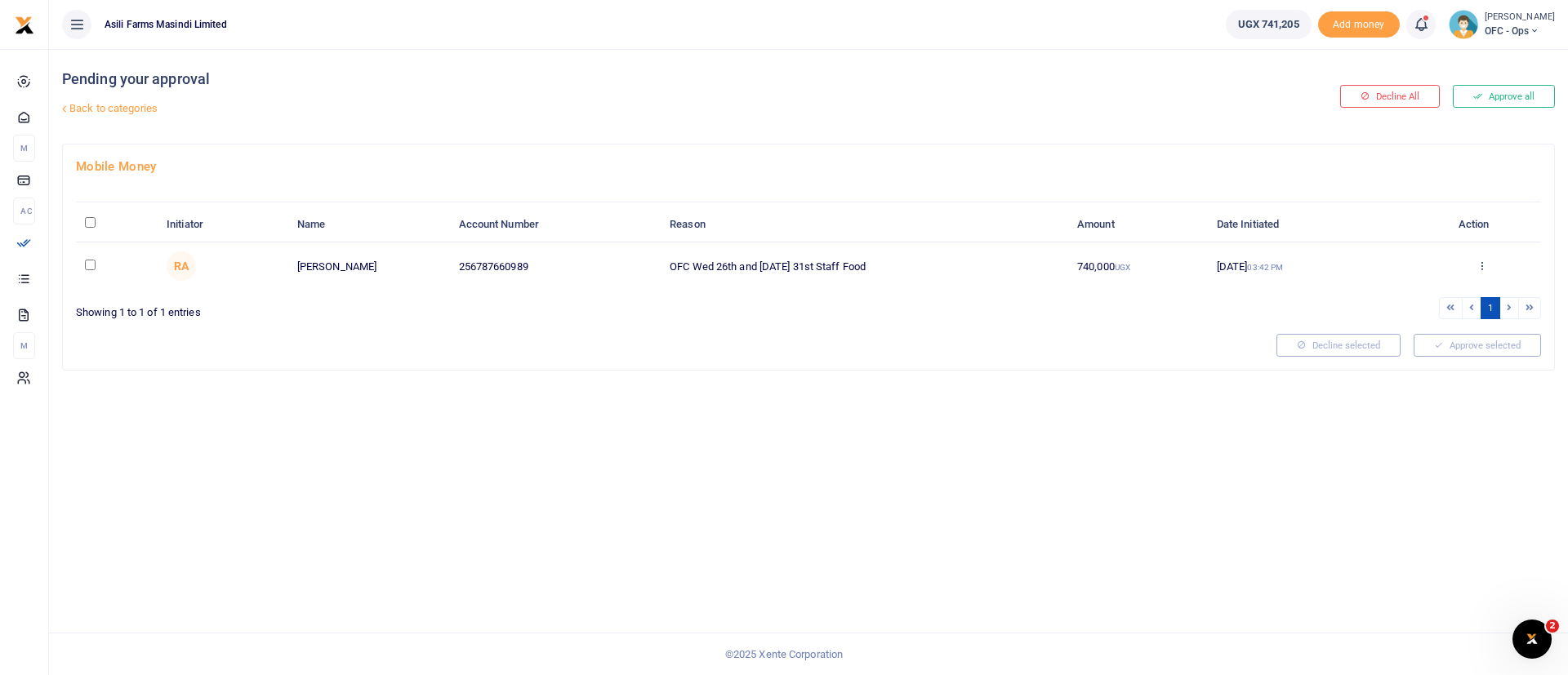
click at [96, 221] on input "\a \a : activate to sort column descending" at bounding box center [90, 222] width 10 height 10
checkbox input "true"
click at [1460, 351] on button "Approve selected (1)" at bounding box center [1472, 345] width 139 height 23
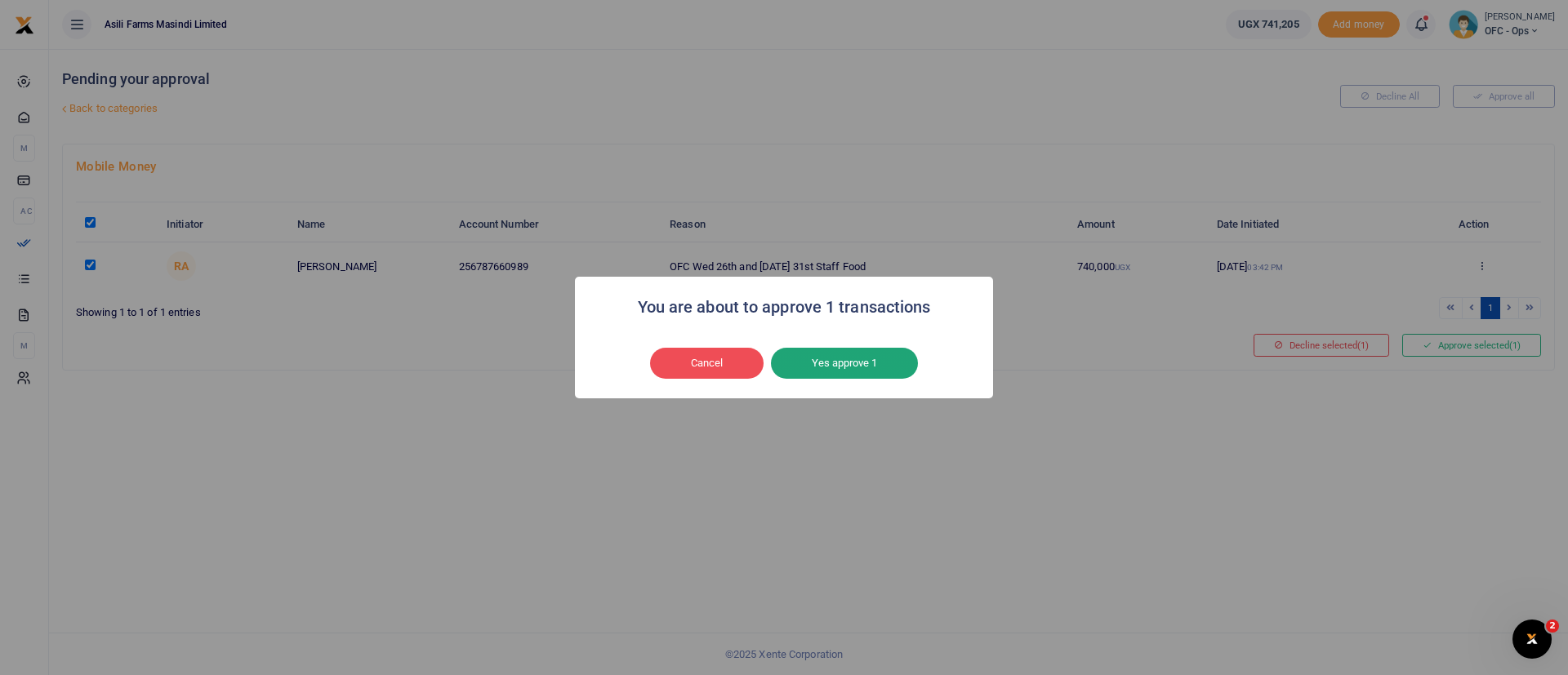
click at [830, 358] on button "Yes approve 1" at bounding box center [844, 363] width 147 height 31
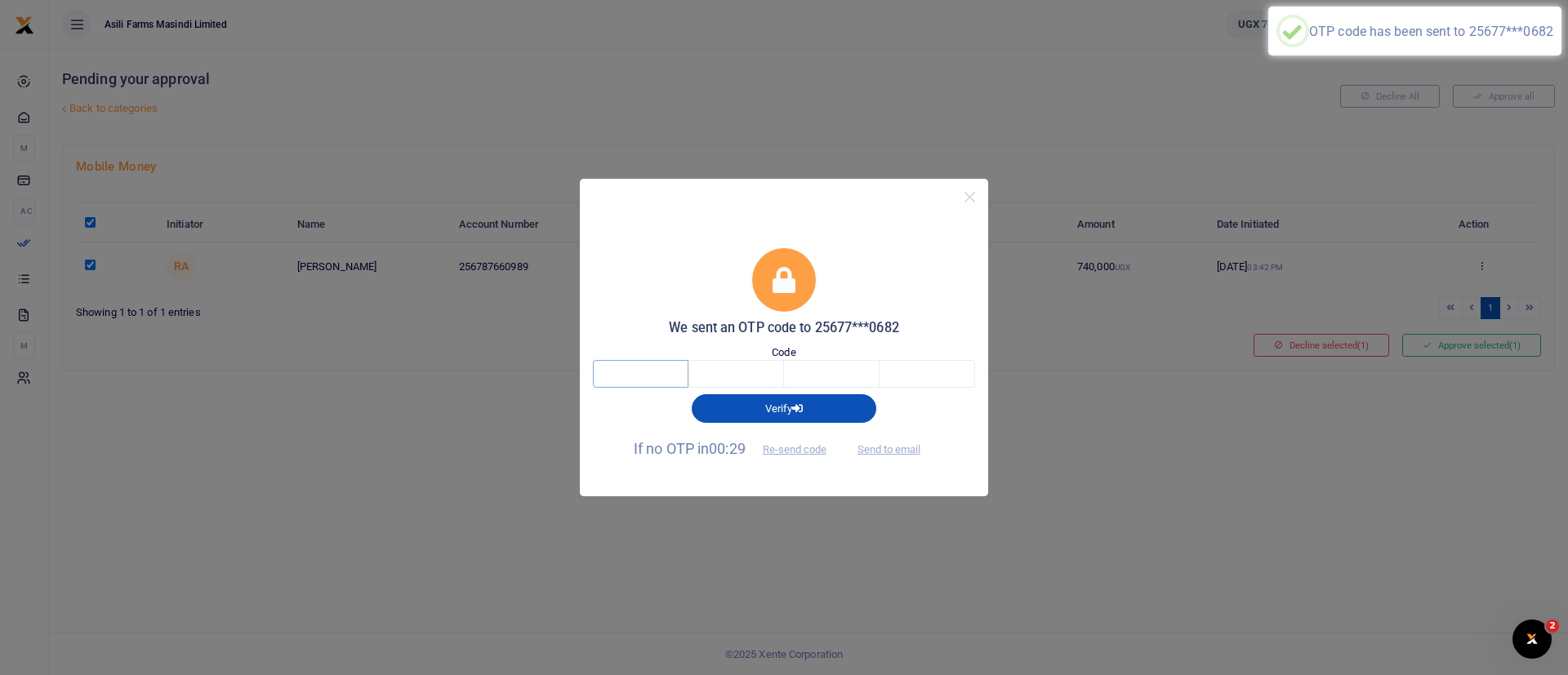
click at [622, 372] on input "text" at bounding box center [640, 373] width 96 height 27
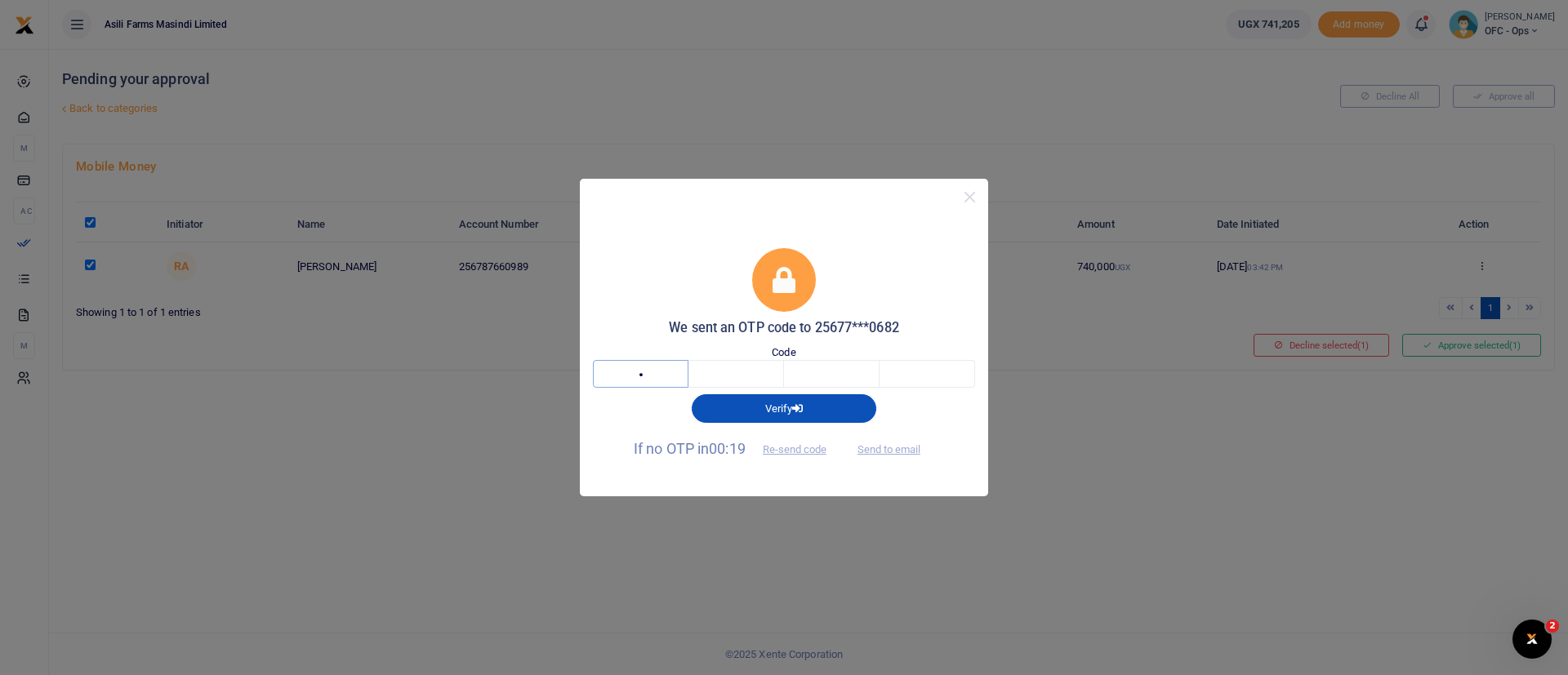
type input "2"
type input "9"
type input "4"
type input "3"
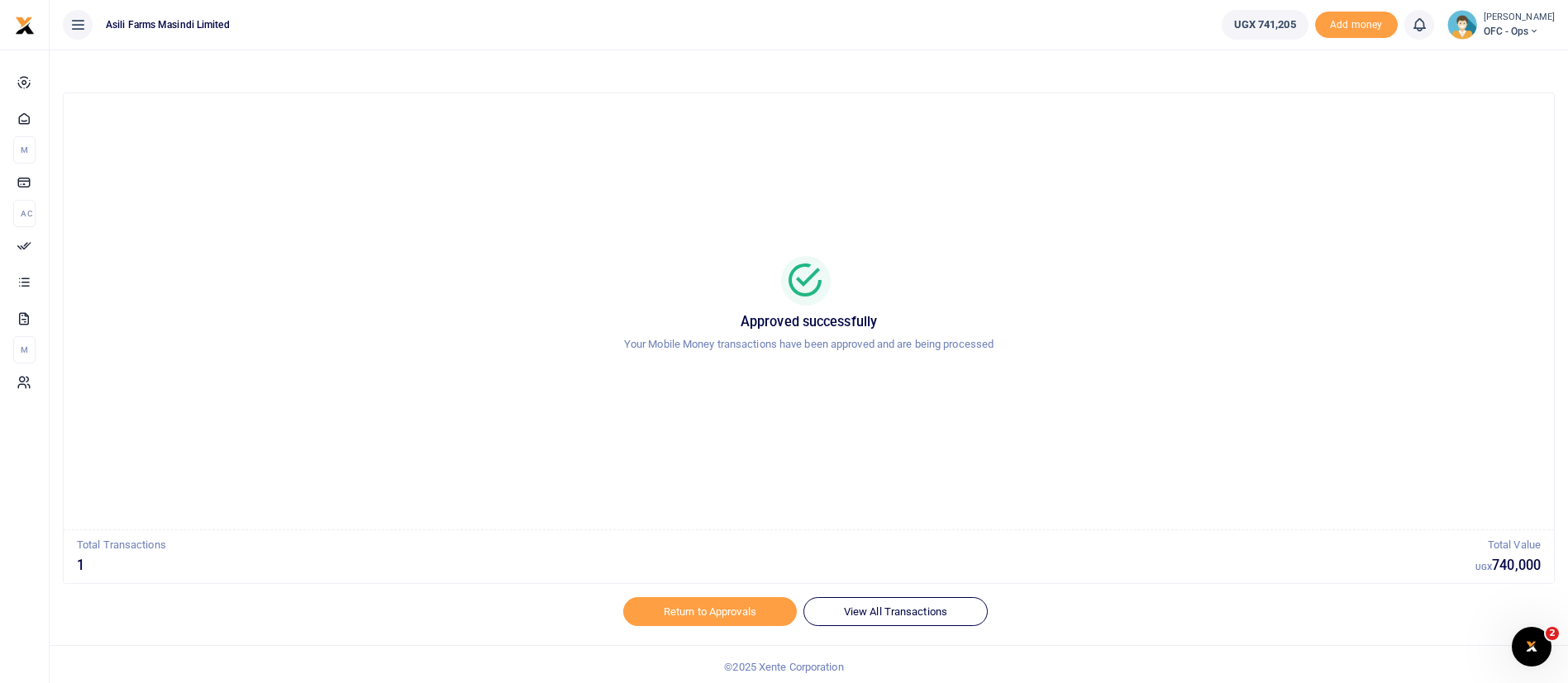
click at [1526, 20] on small "[PERSON_NAME]" at bounding box center [1518, 17] width 71 height 14
click at [1513, 57] on link "Switch accounts" at bounding box center [1506, 60] width 130 height 23
